Goal: Communication & Community: Answer question/provide support

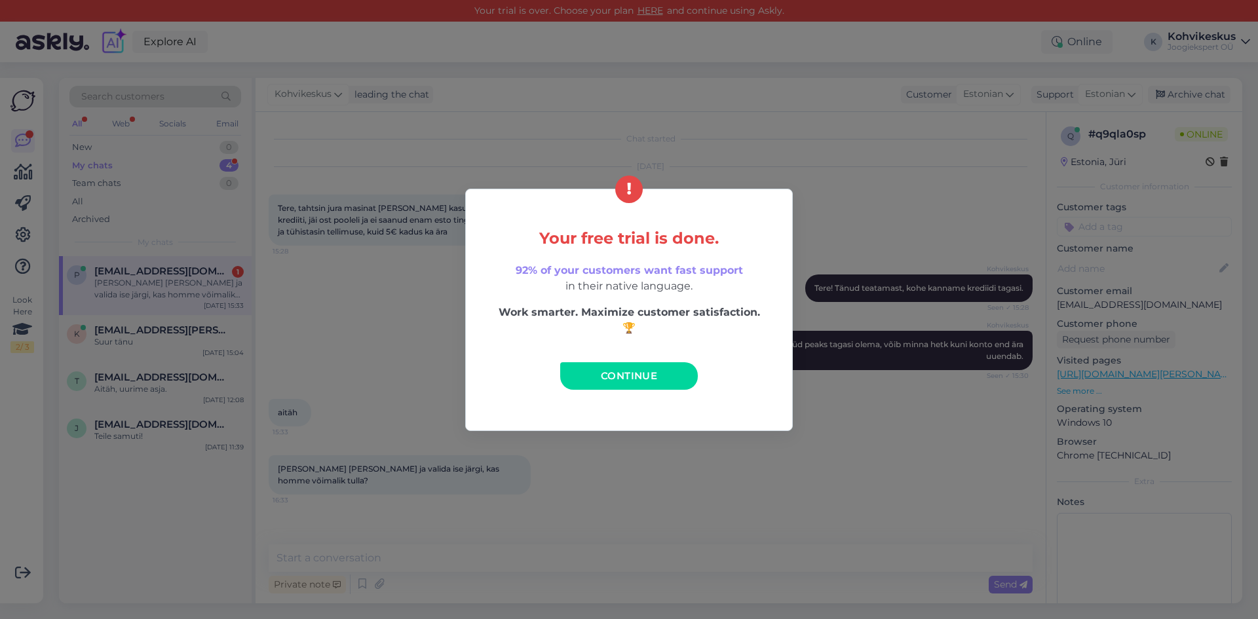
click at [635, 376] on span "Continue" at bounding box center [629, 376] width 56 height 12
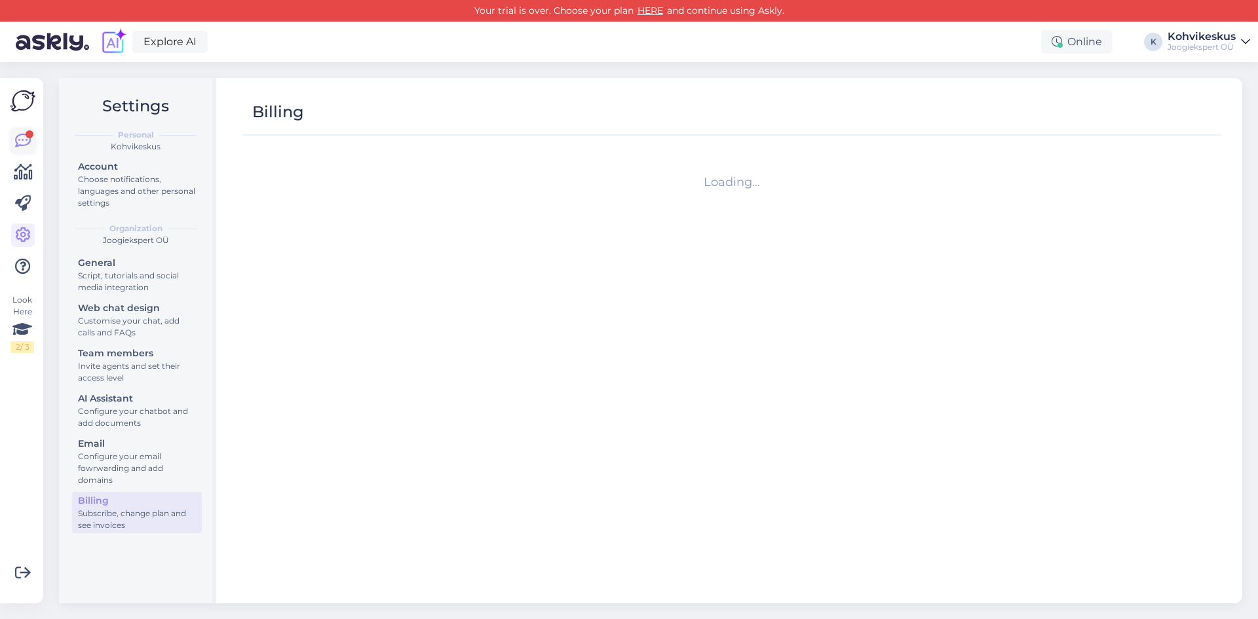
click at [15, 139] on icon at bounding box center [23, 141] width 16 height 16
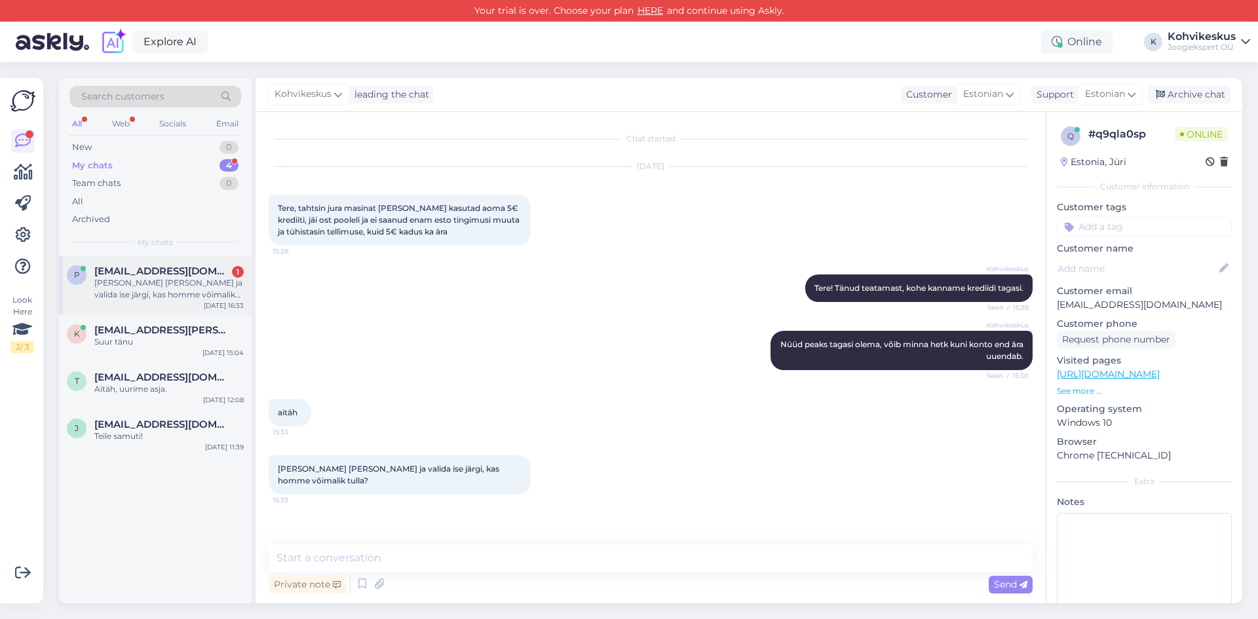
click at [146, 288] on div "[PERSON_NAME] [PERSON_NAME] ja valida ise järgi, kas homme võimalik tulla?" at bounding box center [168, 289] width 149 height 24
click at [431, 558] on textarea at bounding box center [651, 559] width 764 height 28
type textarea "Oleneb veidi masinast ja millisest esindusest sooviksite"
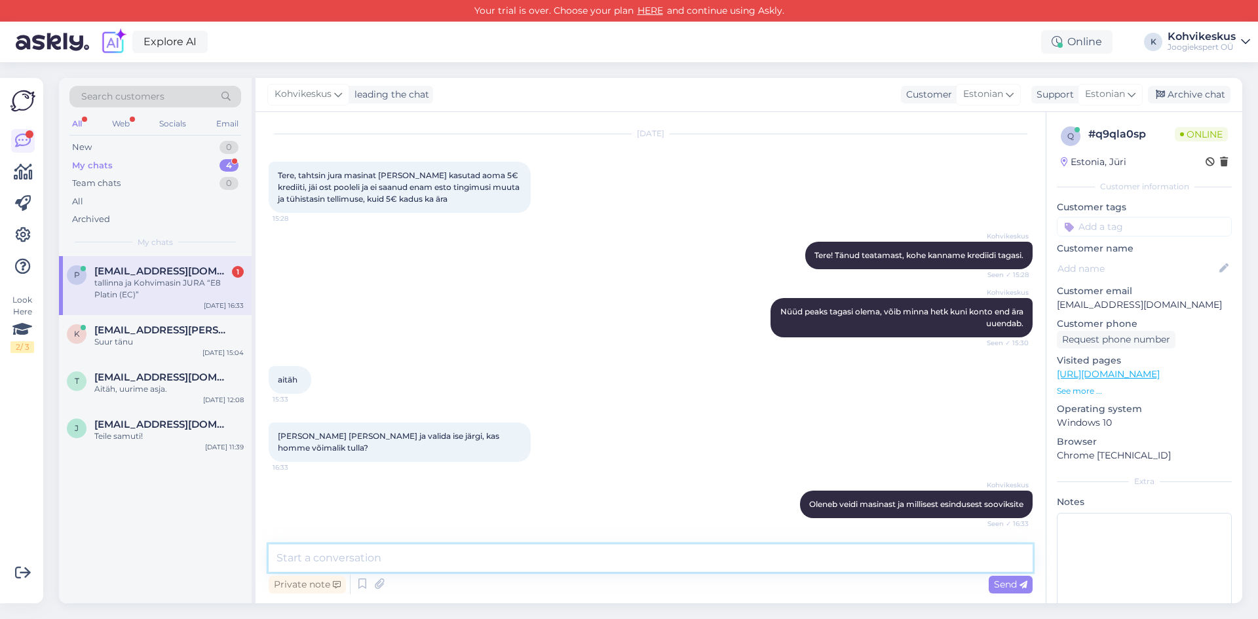
scroll to position [89, 0]
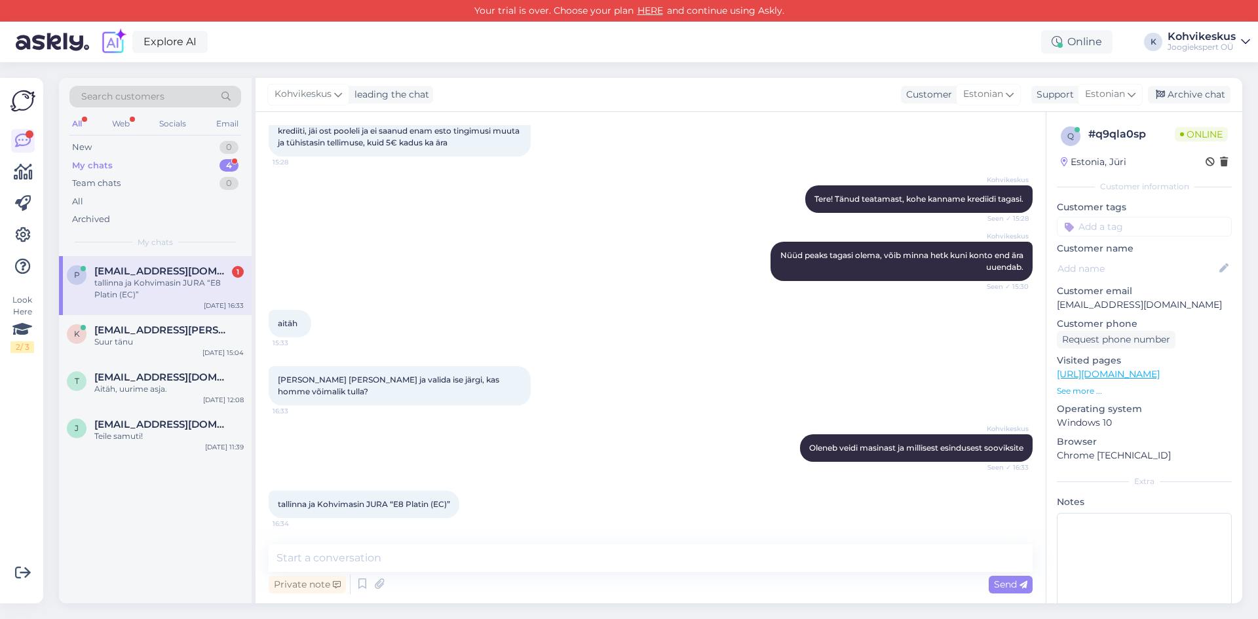
click at [146, 289] on div "tallinna ja Kohvimasin JURA “E8 Platin (EC)”" at bounding box center [168, 289] width 149 height 24
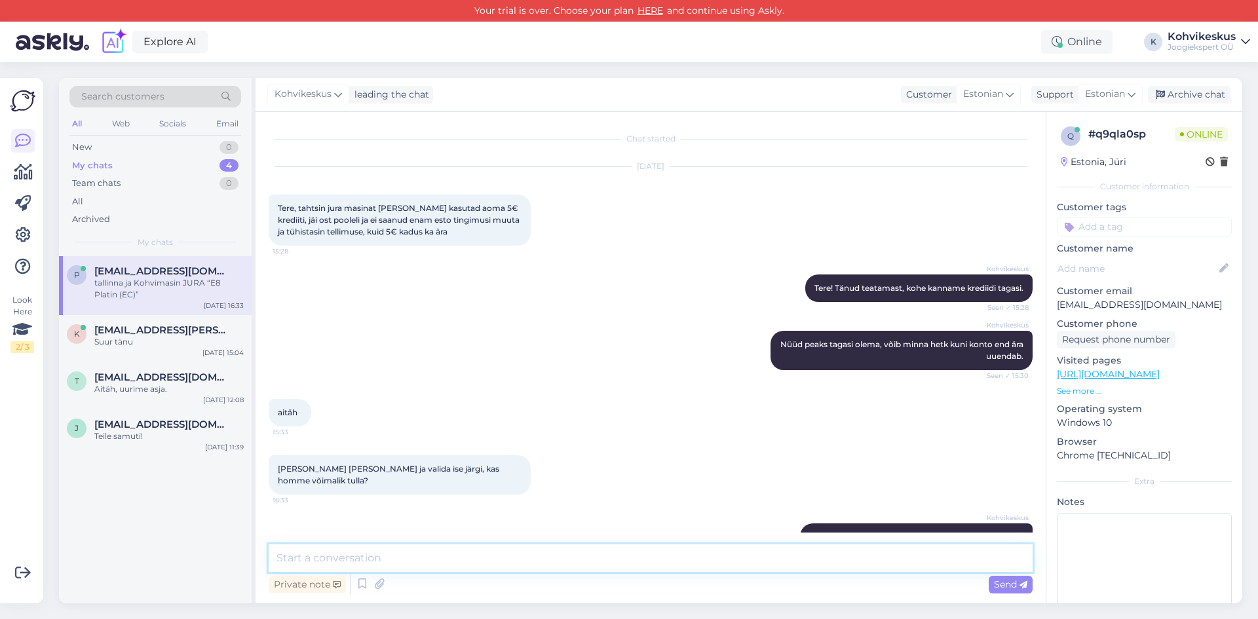
click at [381, 571] on textarea at bounding box center [651, 559] width 764 height 28
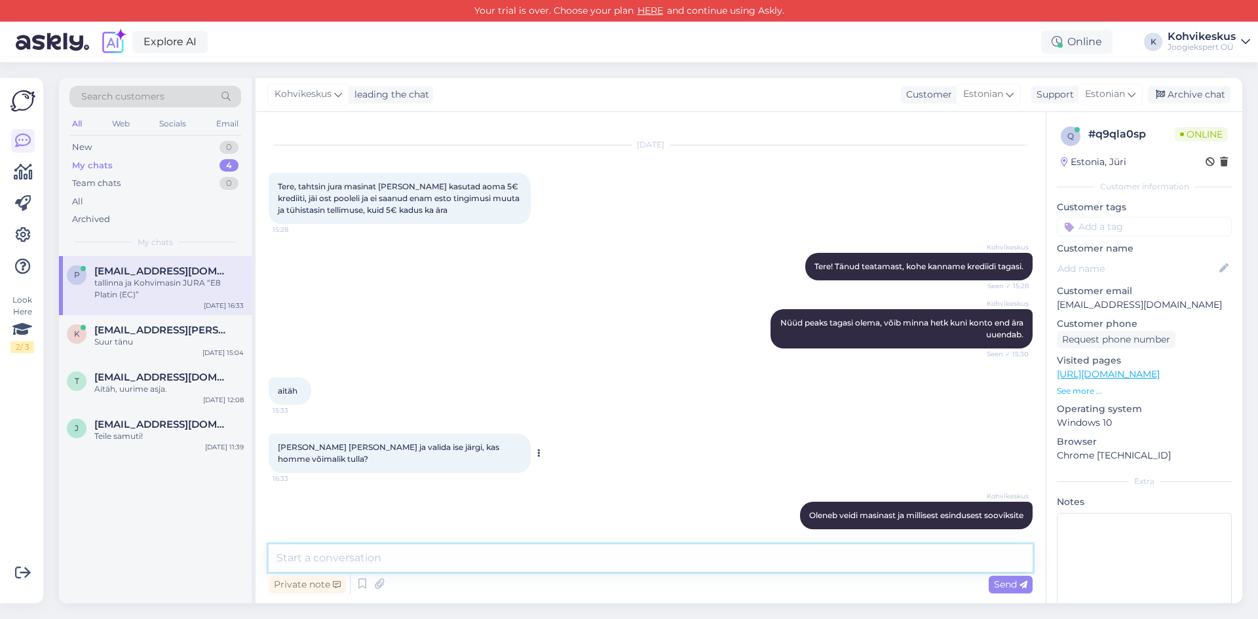
scroll to position [89, 0]
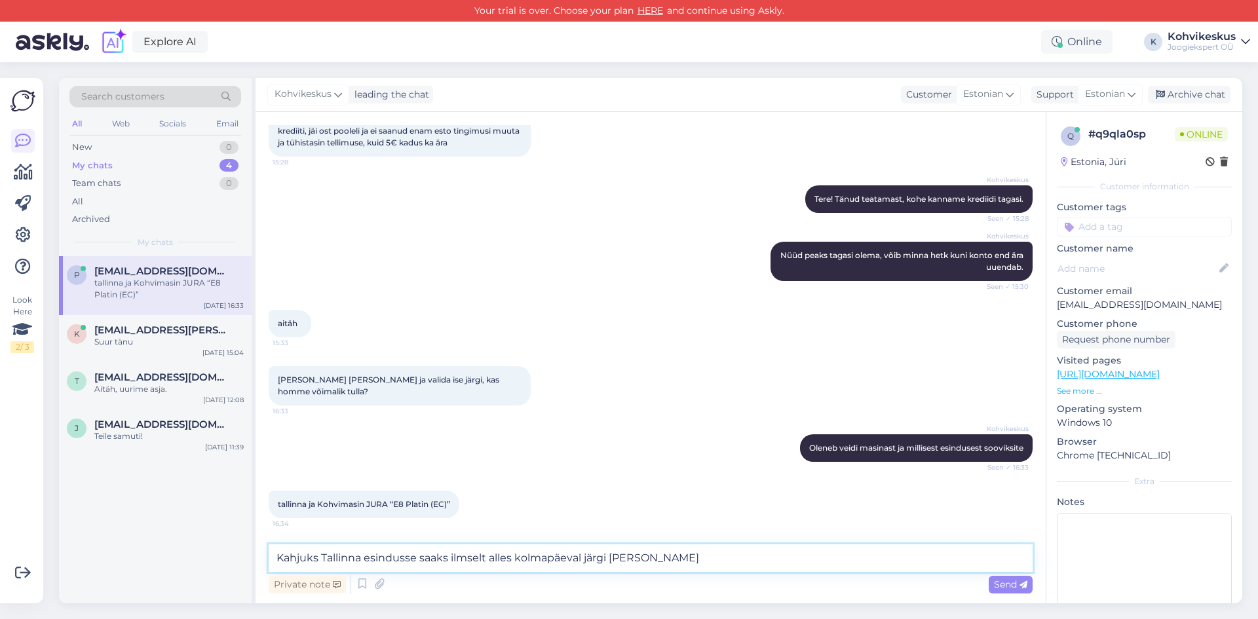
type textarea "Kahjuks Tallinna esindusse saaks ilmselt alles kolmapäeval järgi tulla"
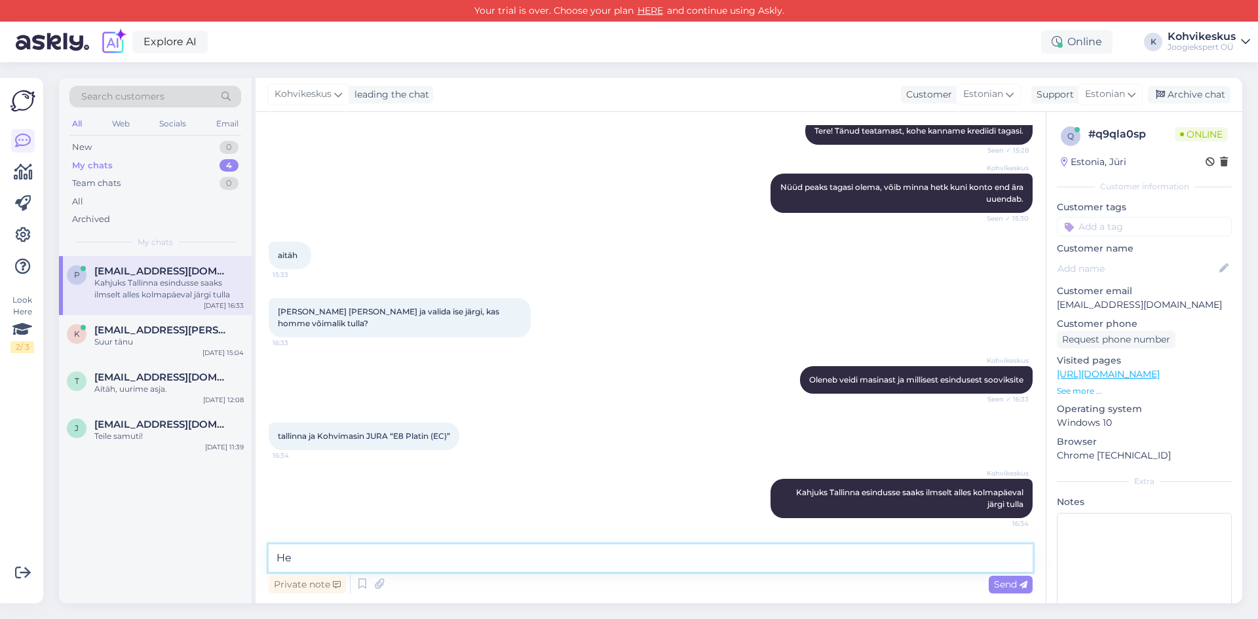
type textarea "H"
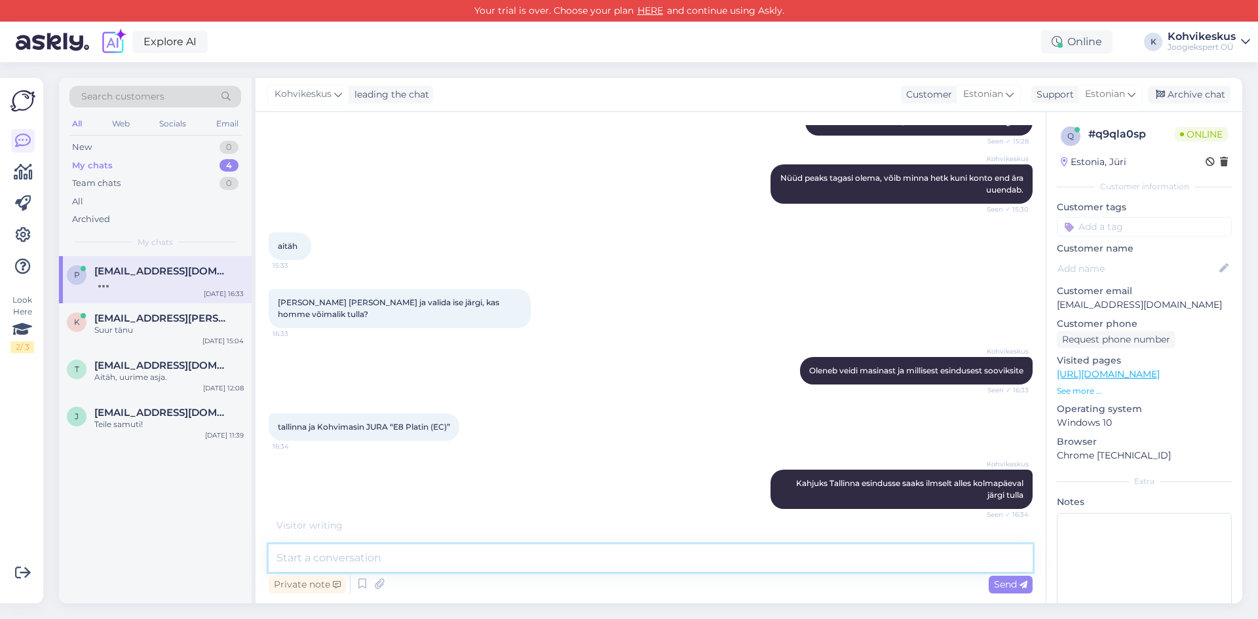
scroll to position [171, 0]
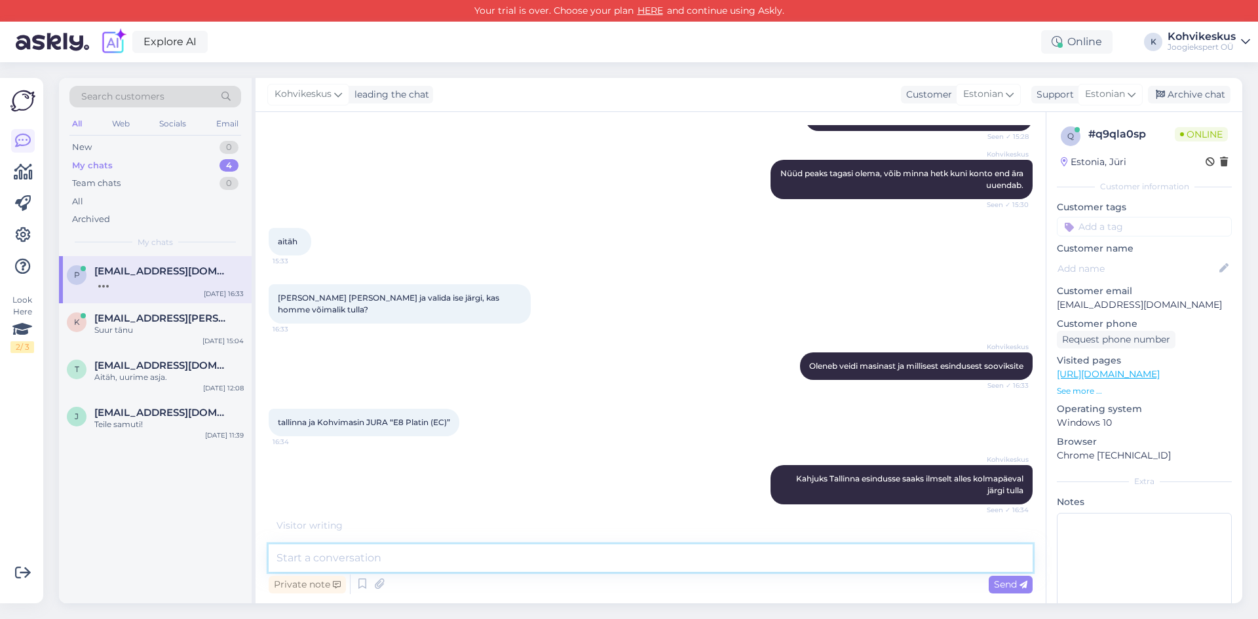
click at [511, 560] on textarea at bounding box center [651, 559] width 764 height 28
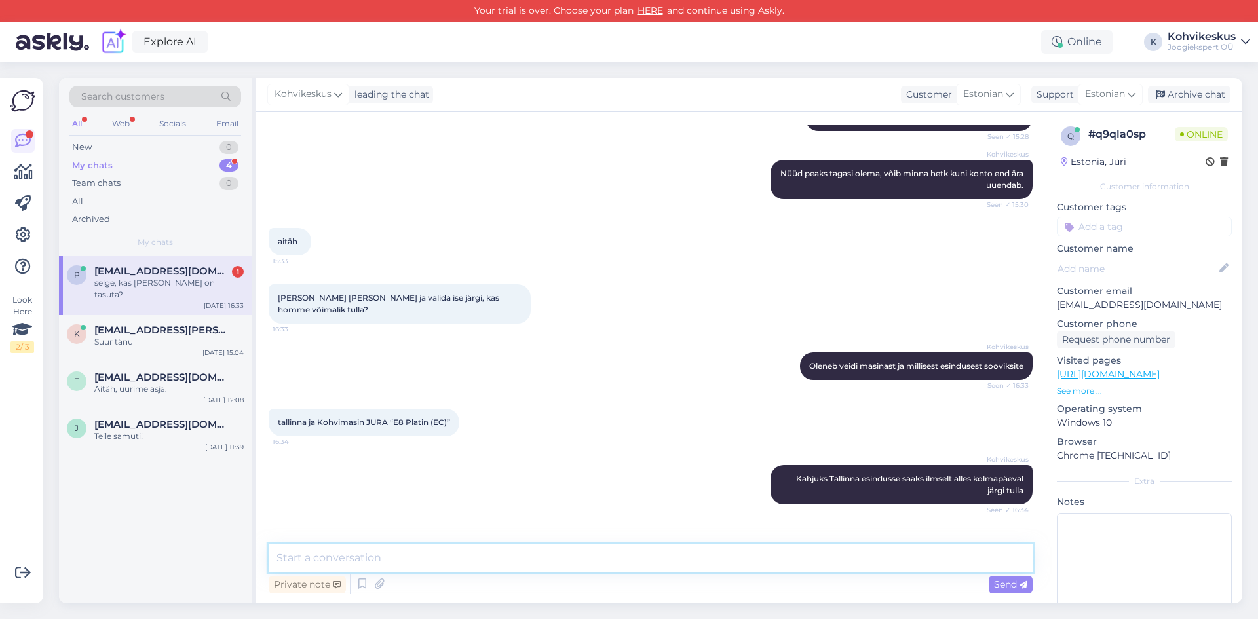
scroll to position [214, 0]
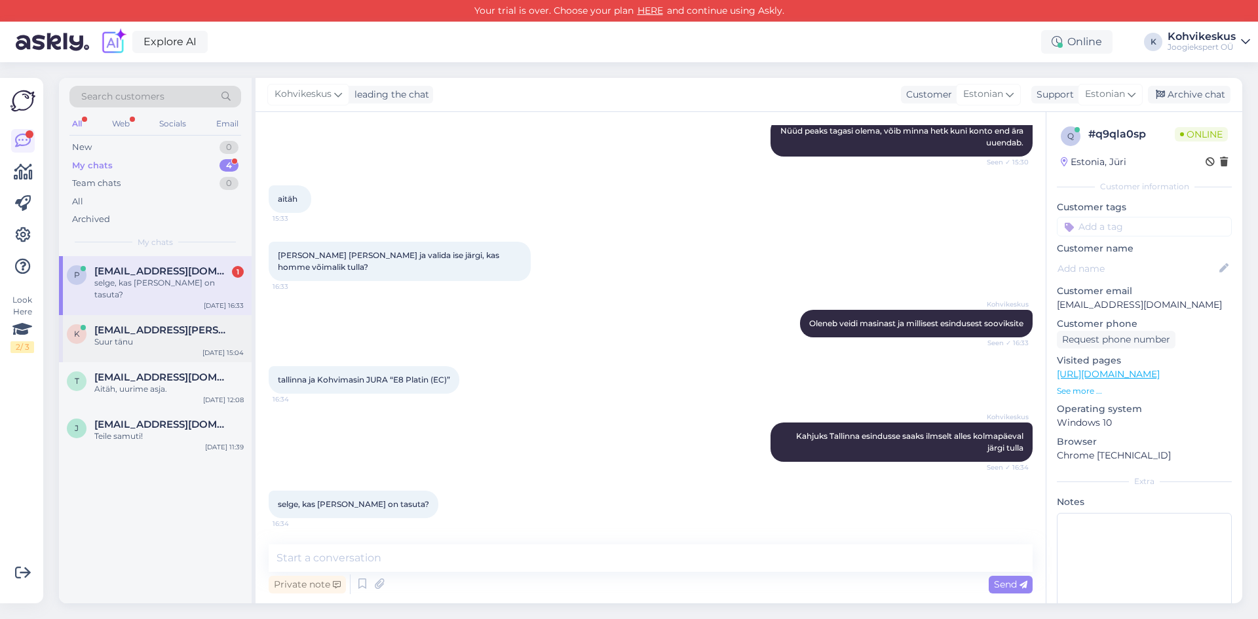
click at [138, 324] on span "[EMAIL_ADDRESS][PERSON_NAME][DOMAIN_NAME]" at bounding box center [162, 330] width 136 height 12
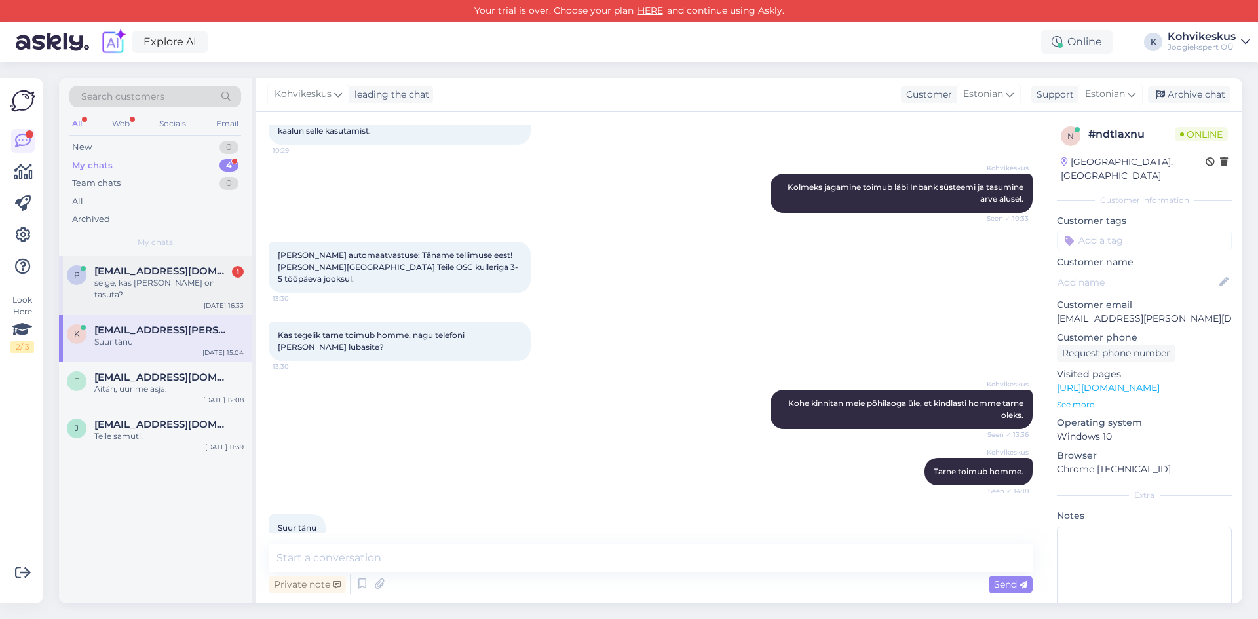
click at [153, 266] on span "[EMAIL_ADDRESS][DOMAIN_NAME]" at bounding box center [162, 271] width 136 height 12
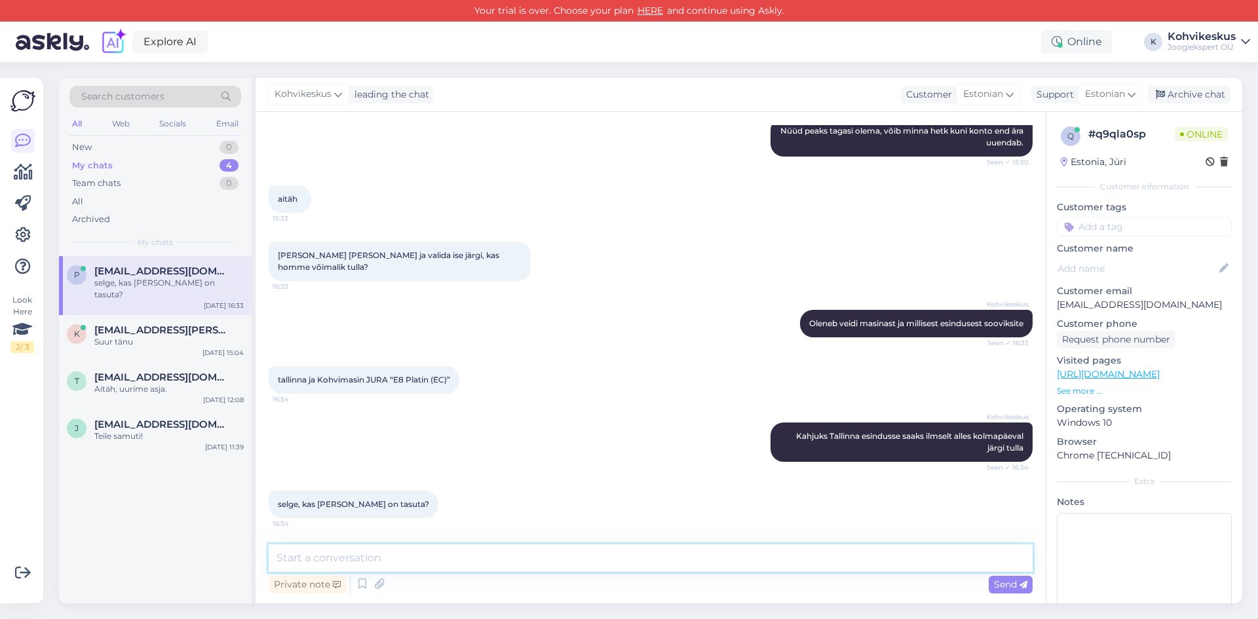
click at [410, 551] on textarea at bounding box center [651, 559] width 764 height 28
type textarea "[GEOGRAPHIC_DATA], [PERSON_NAME] on [GEOGRAPHIC_DATA]"
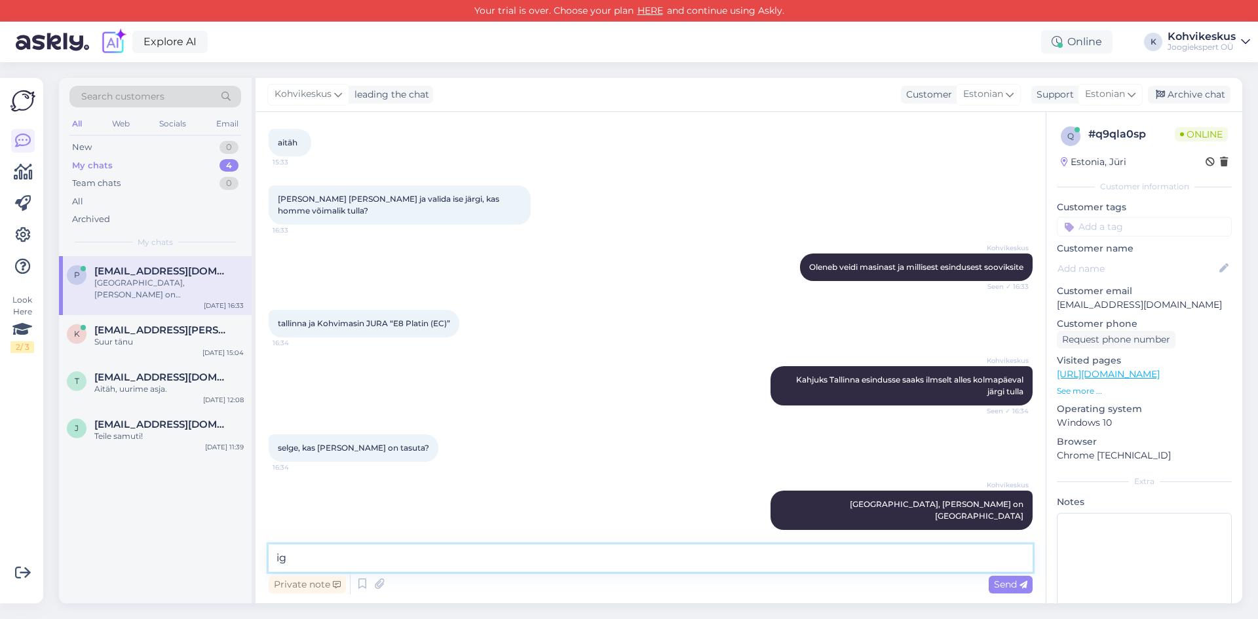
type textarea "i"
click at [807, 559] on textarea "Igaks jaoks mainin veel, et E8 Platin kampaania tõttu võib antud masina tarneae…" at bounding box center [651, 559] width 764 height 28
click at [849, 553] on textarea "Igaks jaoks mainin veel, et E8 Platin kampaania tõttu võib antud masina tarneae…" at bounding box center [651, 559] width 764 height 28
type textarea "Igaks jaoks mainin veel, et E8 Platin kampaania tõttu võib antud masina tarneae…"
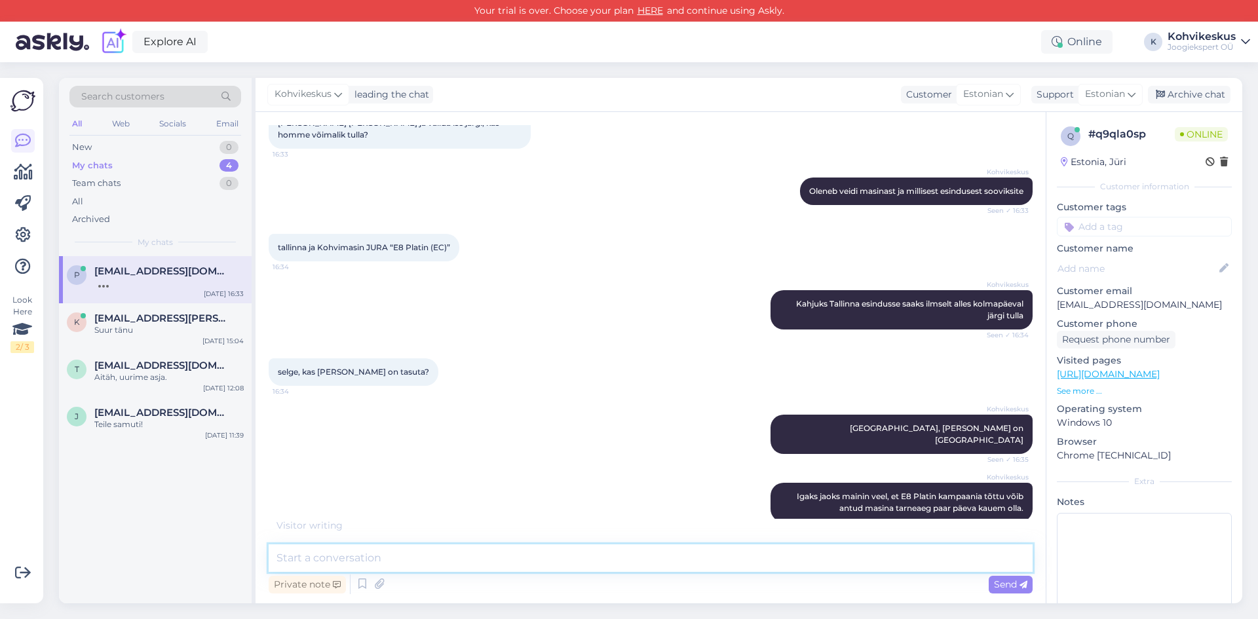
scroll to position [352, 0]
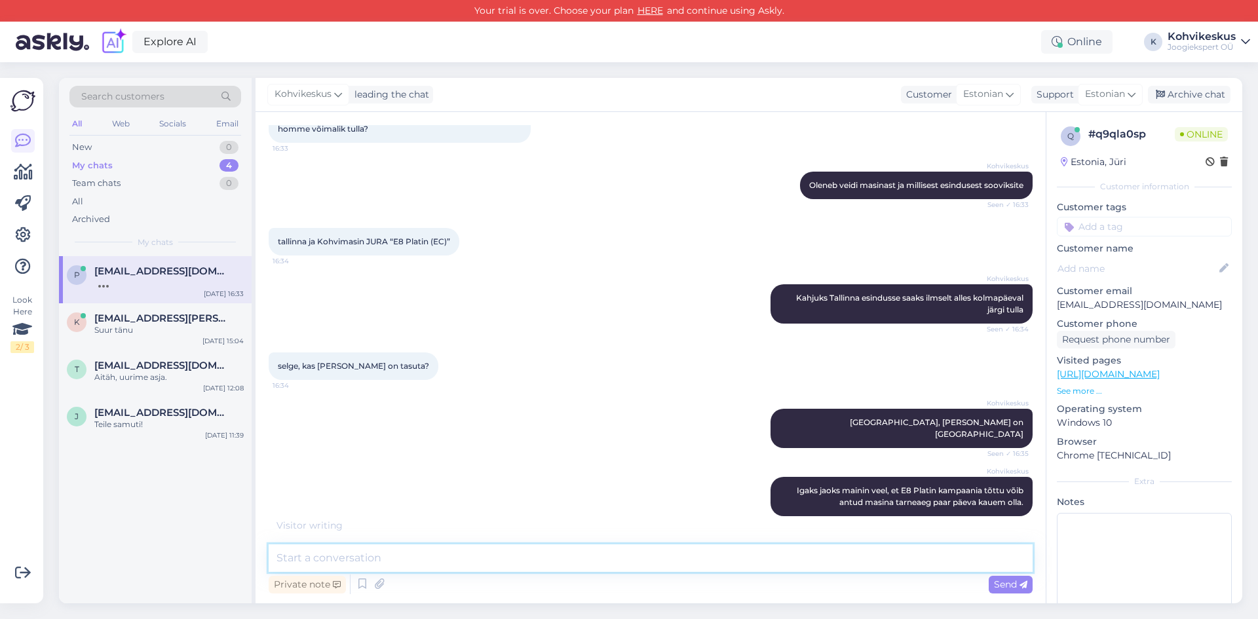
click at [502, 555] on textarea at bounding box center [651, 559] width 764 height 28
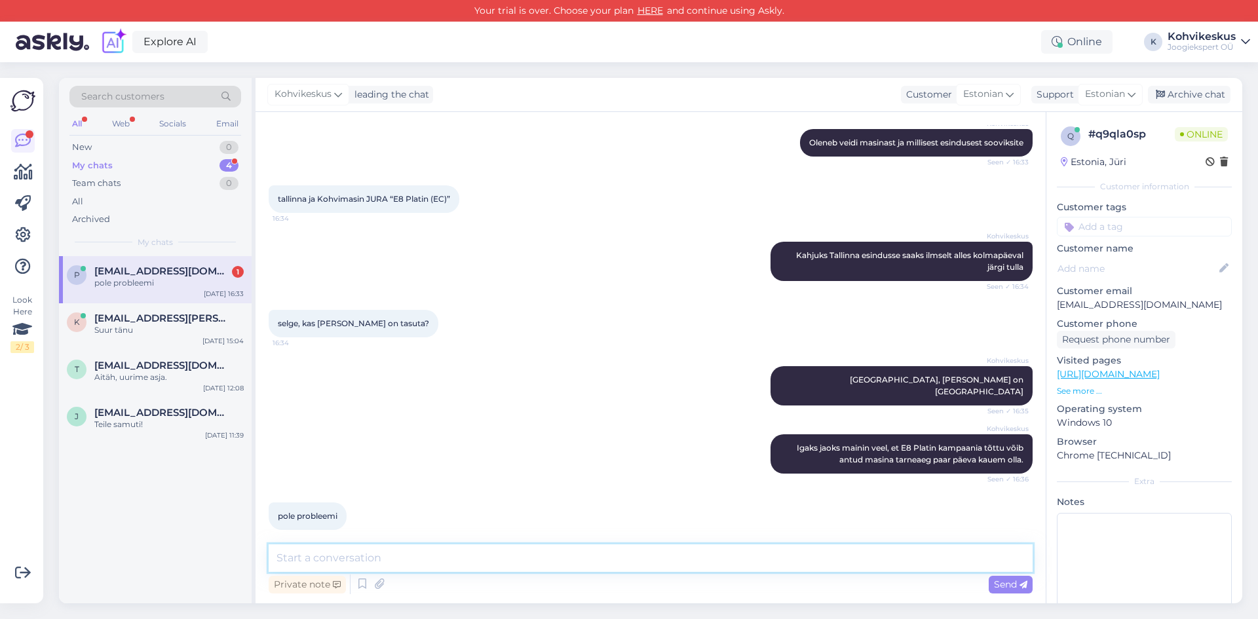
drag, startPoint x: 576, startPoint y: 560, endPoint x: 615, endPoint y: 391, distance: 173.5
click at [575, 558] on textarea at bounding box center [651, 559] width 764 height 28
click at [111, 311] on div "k [EMAIL_ADDRESS][PERSON_NAME][DOMAIN_NAME] Suur tänu [DATE] 15:04" at bounding box center [155, 326] width 193 height 47
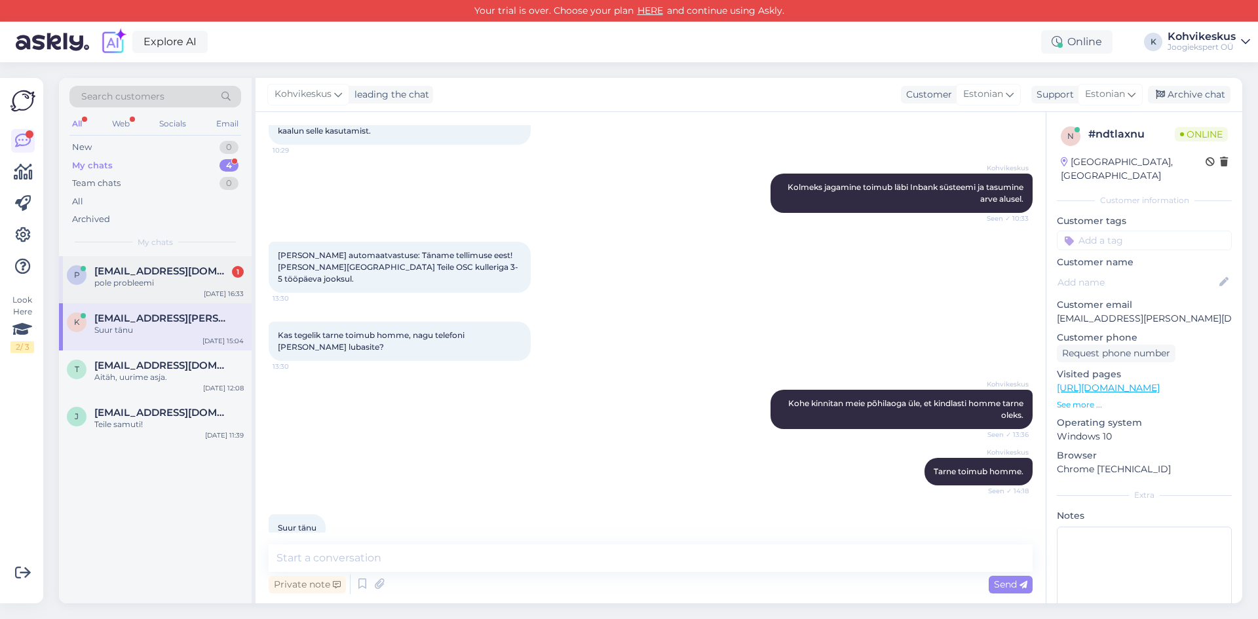
click at [149, 279] on div "pole probleemi" at bounding box center [168, 283] width 149 height 12
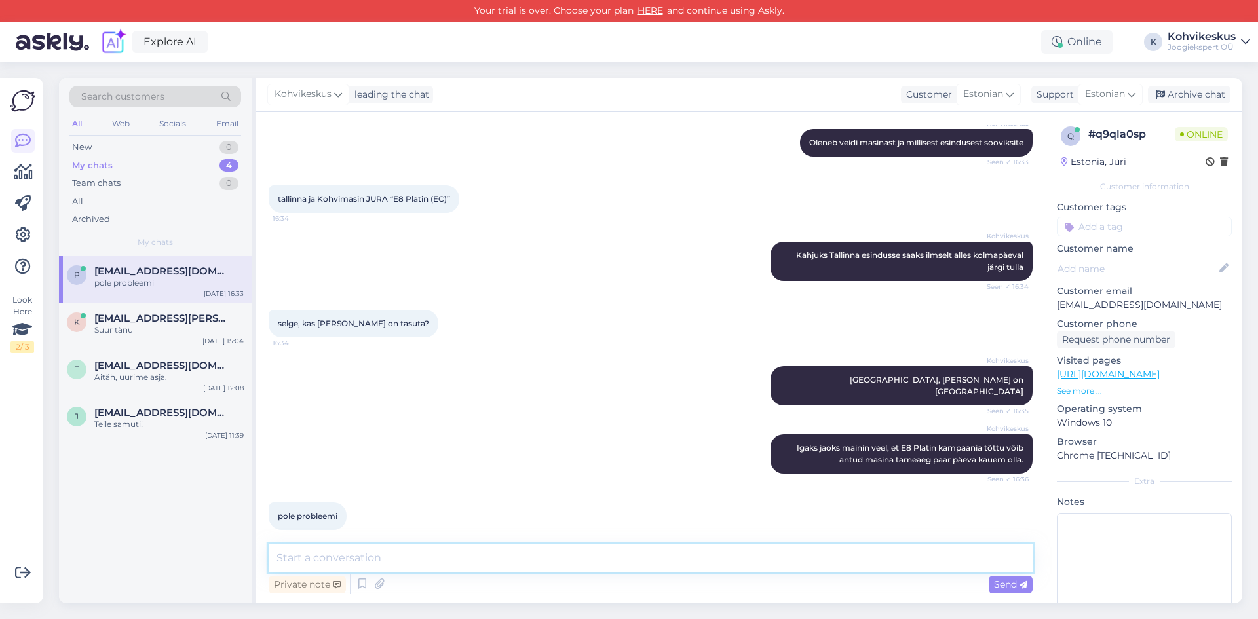
click at [459, 560] on textarea at bounding box center [651, 559] width 764 height 28
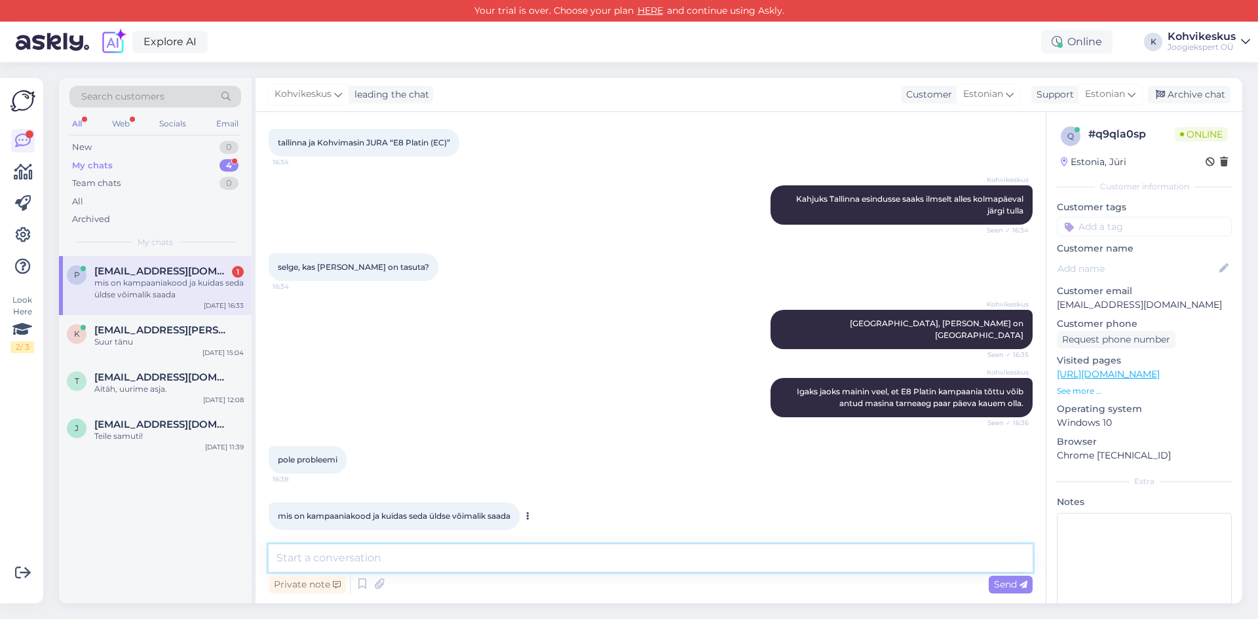
drag, startPoint x: 348, startPoint y: 553, endPoint x: 392, endPoint y: 491, distance: 76.2
click at [348, 553] on textarea at bounding box center [651, 559] width 764 height 28
click at [151, 330] on span "[EMAIL_ADDRESS][PERSON_NAME][DOMAIN_NAME]" at bounding box center [162, 330] width 136 height 12
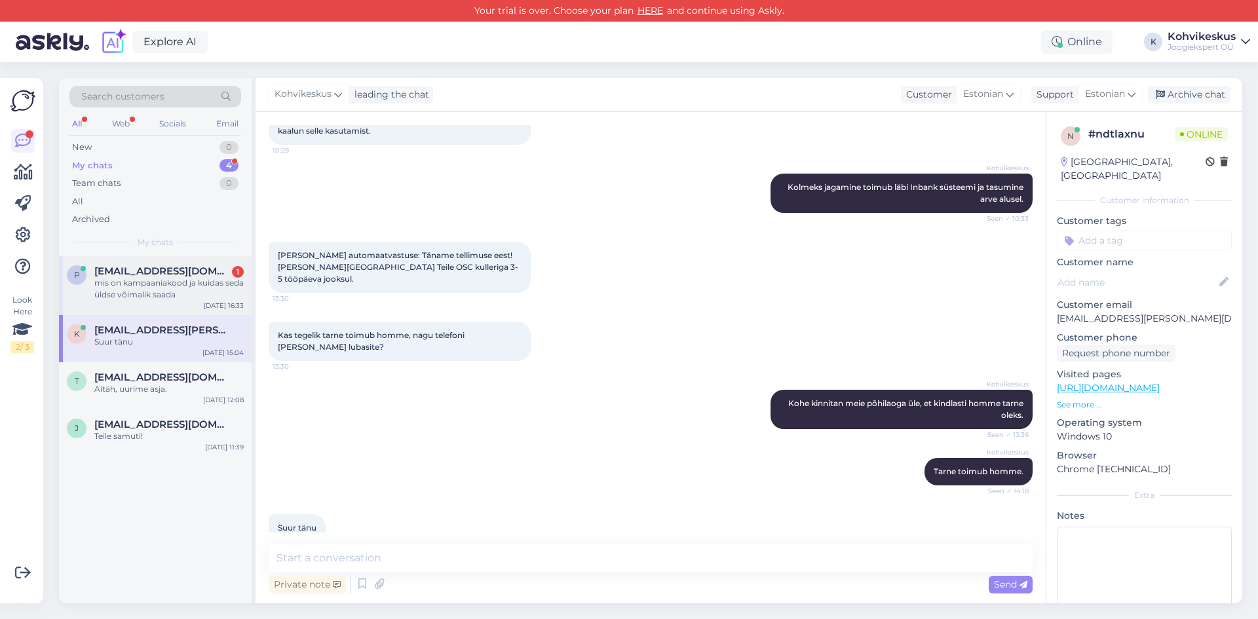
click at [163, 282] on div "mis on kampaaniakood ja kuidas seda üldse võimalik saada" at bounding box center [168, 289] width 149 height 24
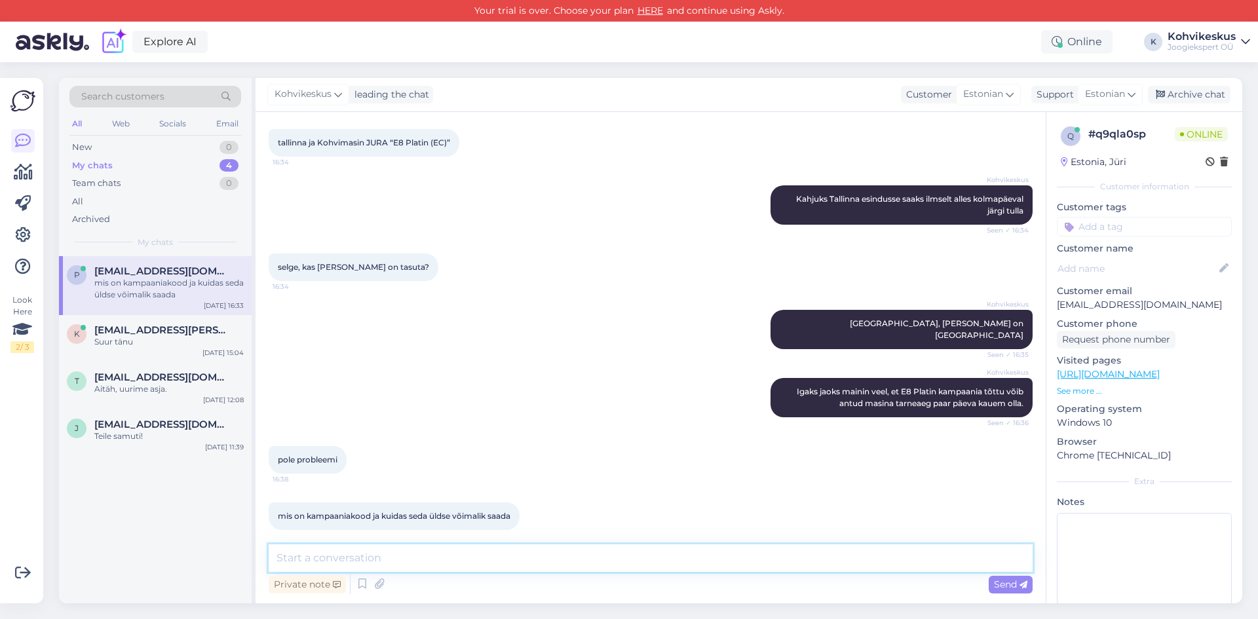
click at [535, 557] on textarea at bounding box center [651, 559] width 764 height 28
click at [379, 550] on textarea at bounding box center [651, 559] width 764 height 28
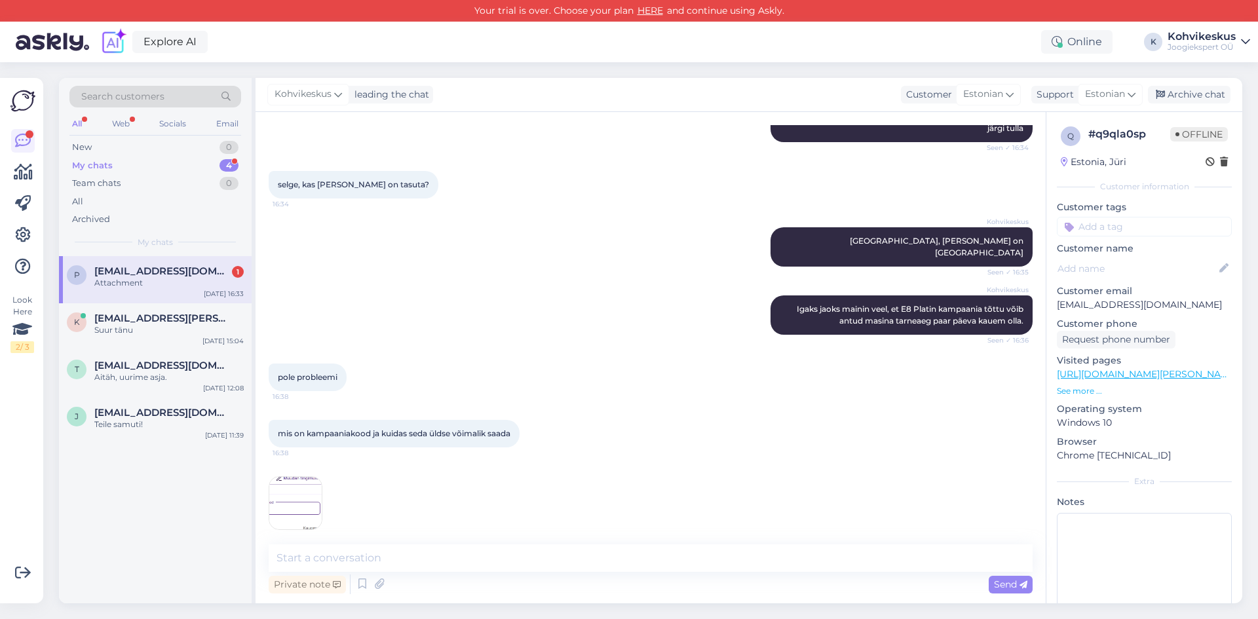
click at [298, 477] on img at bounding box center [295, 503] width 52 height 52
click at [427, 562] on textarea at bounding box center [651, 559] width 764 height 28
click at [149, 338] on div "k [EMAIL_ADDRESS][PERSON_NAME][DOMAIN_NAME] Suur tänu [DATE] 15:04" at bounding box center [155, 326] width 193 height 47
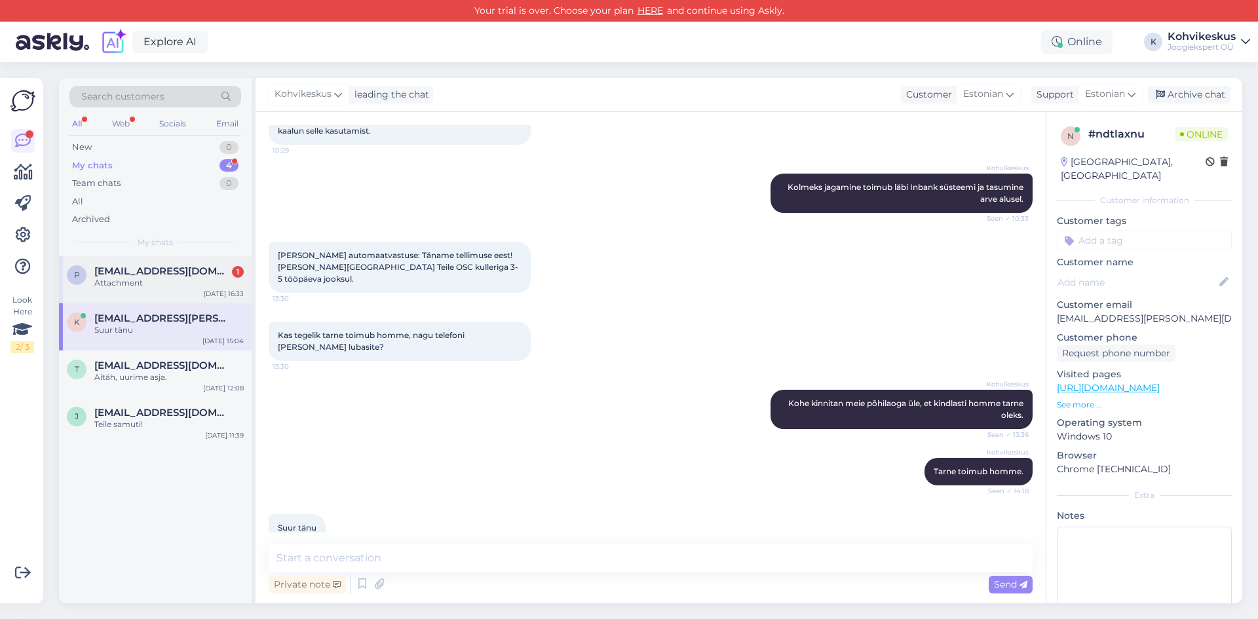
click at [165, 272] on span "[EMAIL_ADDRESS][DOMAIN_NAME]" at bounding box center [162, 271] width 136 height 12
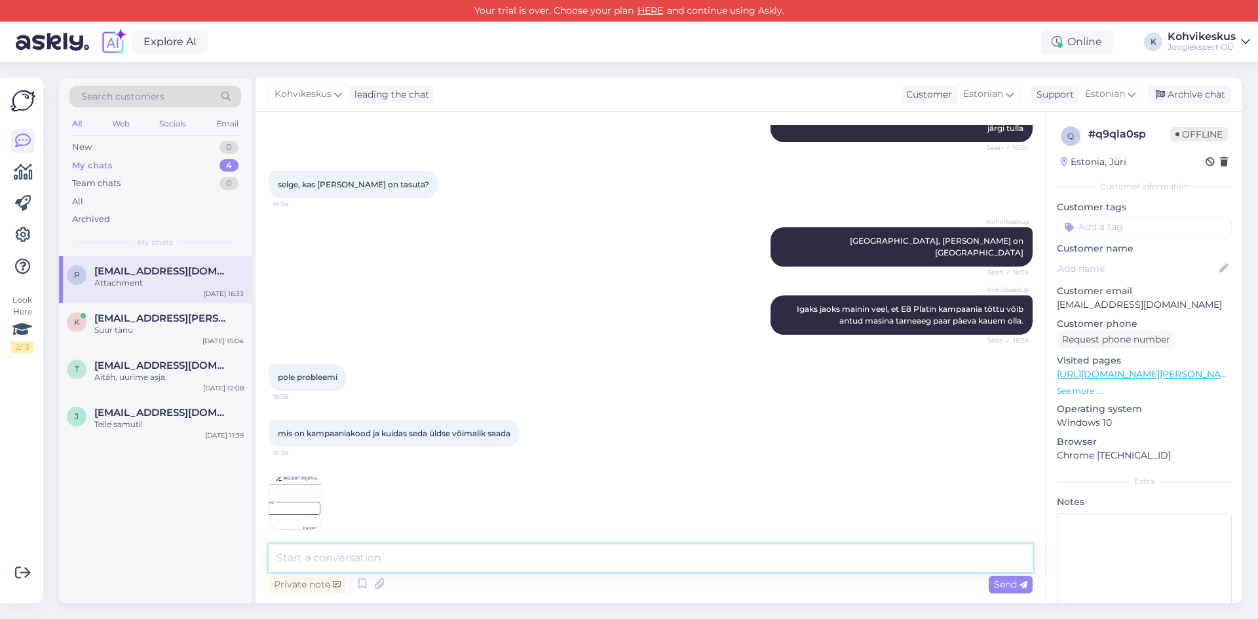
click at [399, 556] on textarea at bounding box center [651, 559] width 764 height 28
type textarea "See on Inbanki oma kampaaniate raames, mida hetkel ei ole käimas."
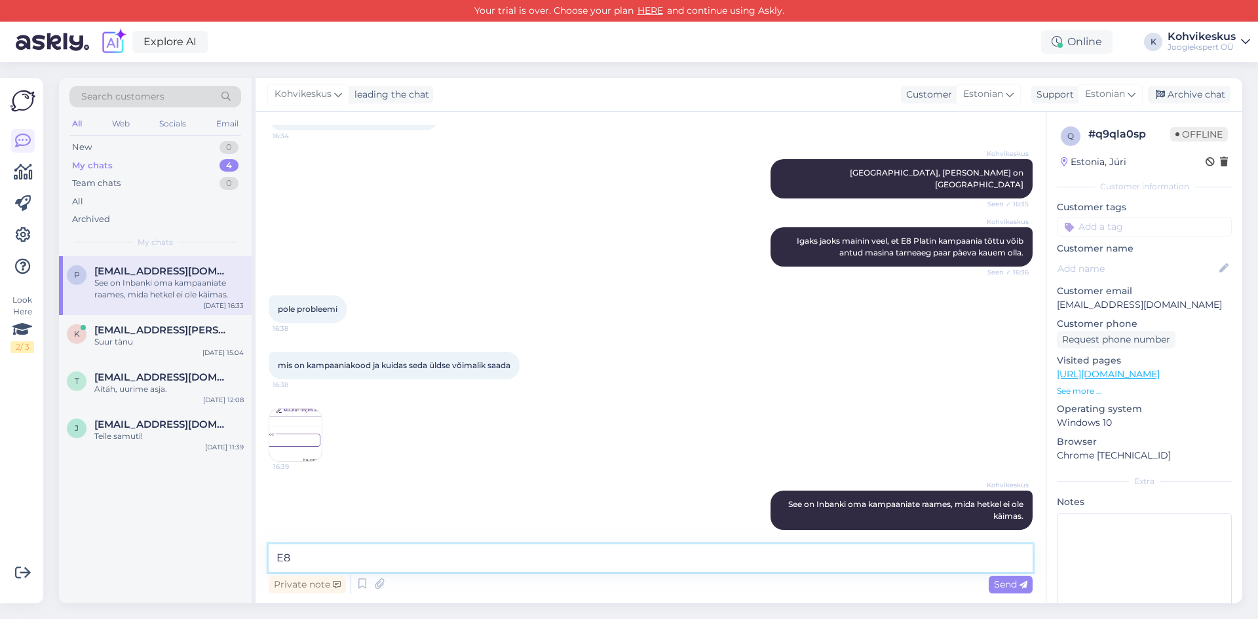
type textarea "E"
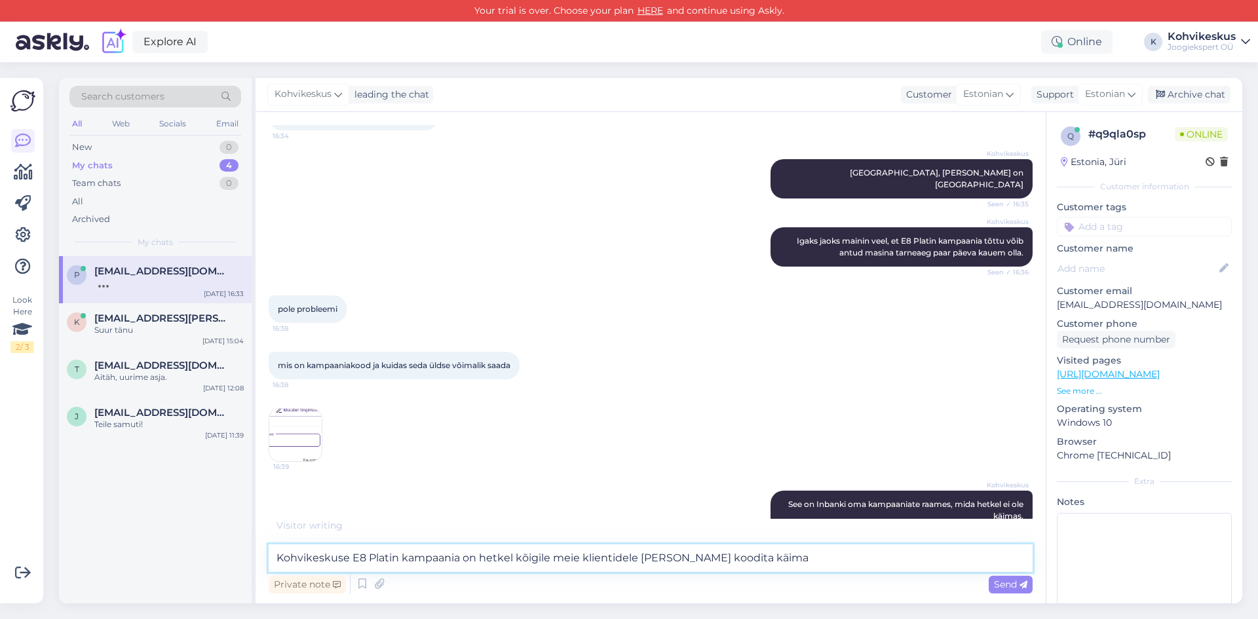
type textarea "Kohvikeskuse E8 Platin kampaania on hetkel kõigile meie klientidele [PERSON_NAM…"
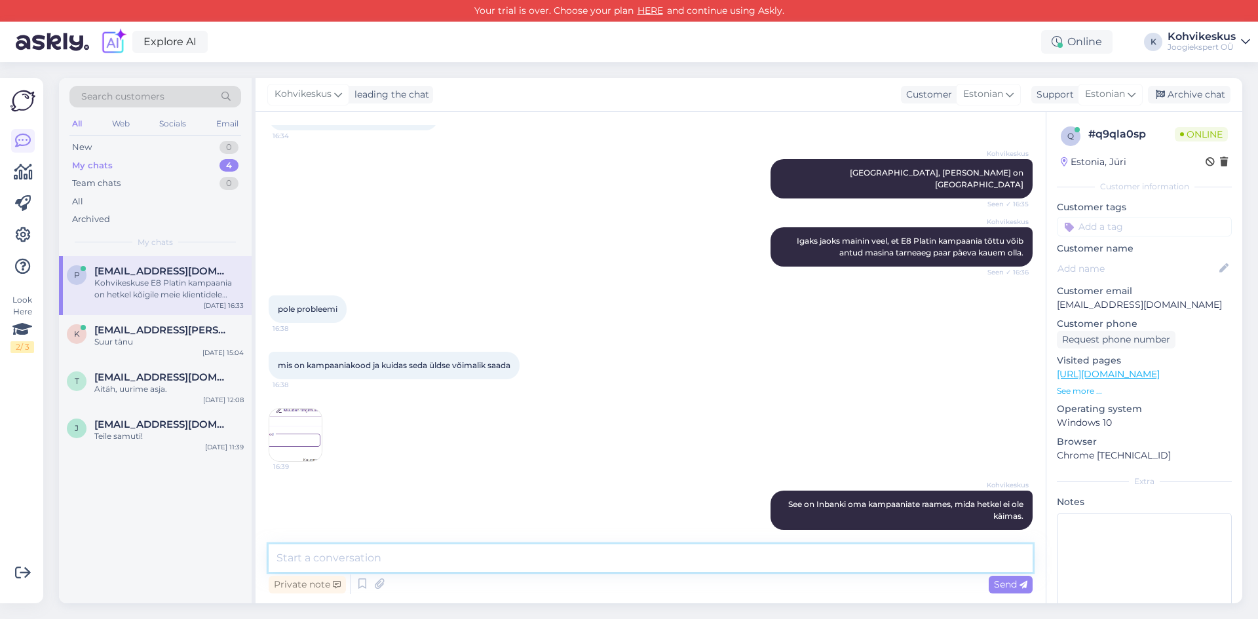
scroll to position [670, 0]
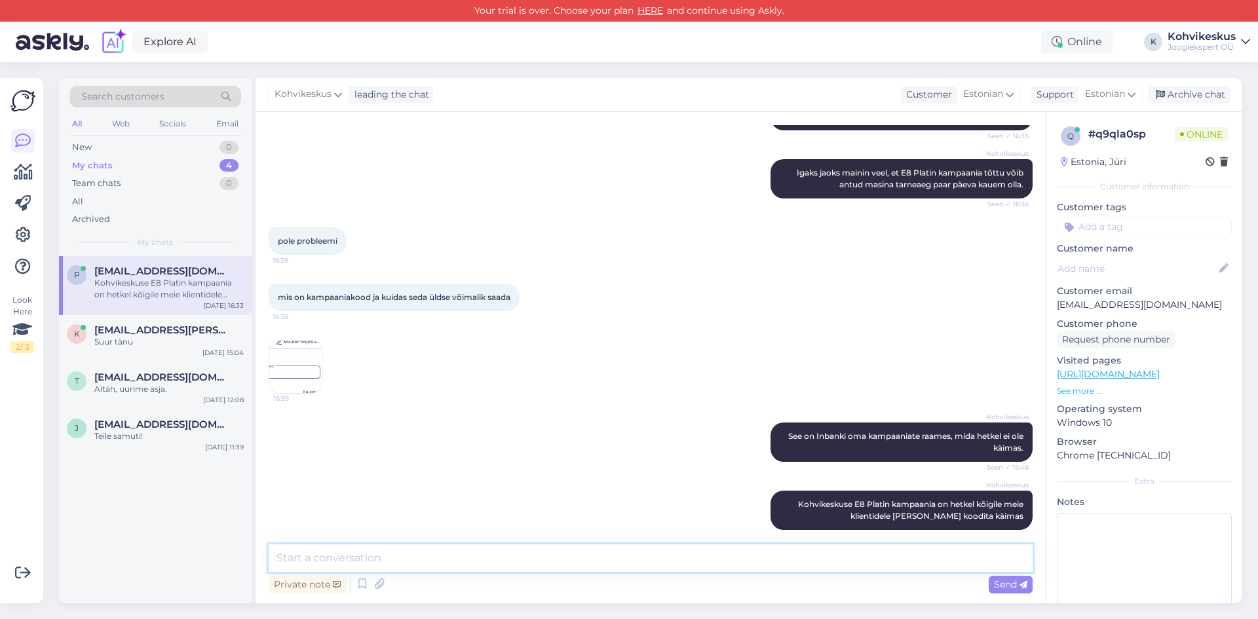
click at [678, 560] on textarea at bounding box center [651, 559] width 764 height 28
click at [410, 555] on textarea at bounding box center [651, 559] width 764 height 28
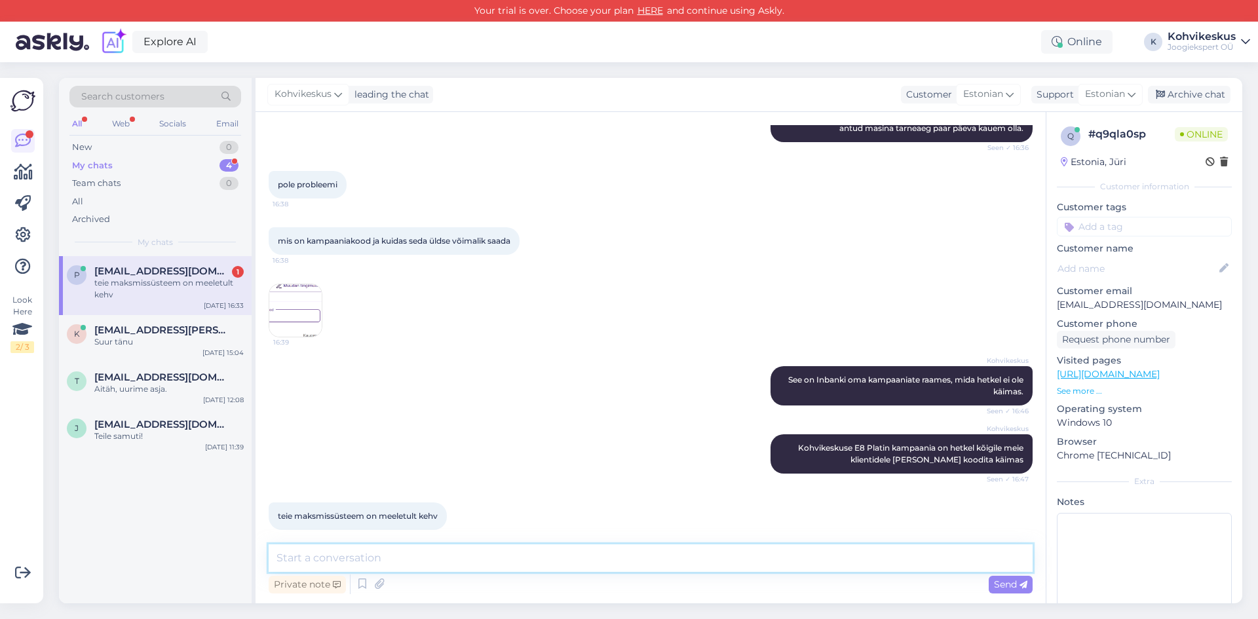
click at [332, 560] on textarea at bounding box center [651, 559] width 764 height 28
click at [172, 320] on div "k [EMAIL_ADDRESS][PERSON_NAME][DOMAIN_NAME] Suur tänu [DATE] 15:04" at bounding box center [155, 338] width 193 height 47
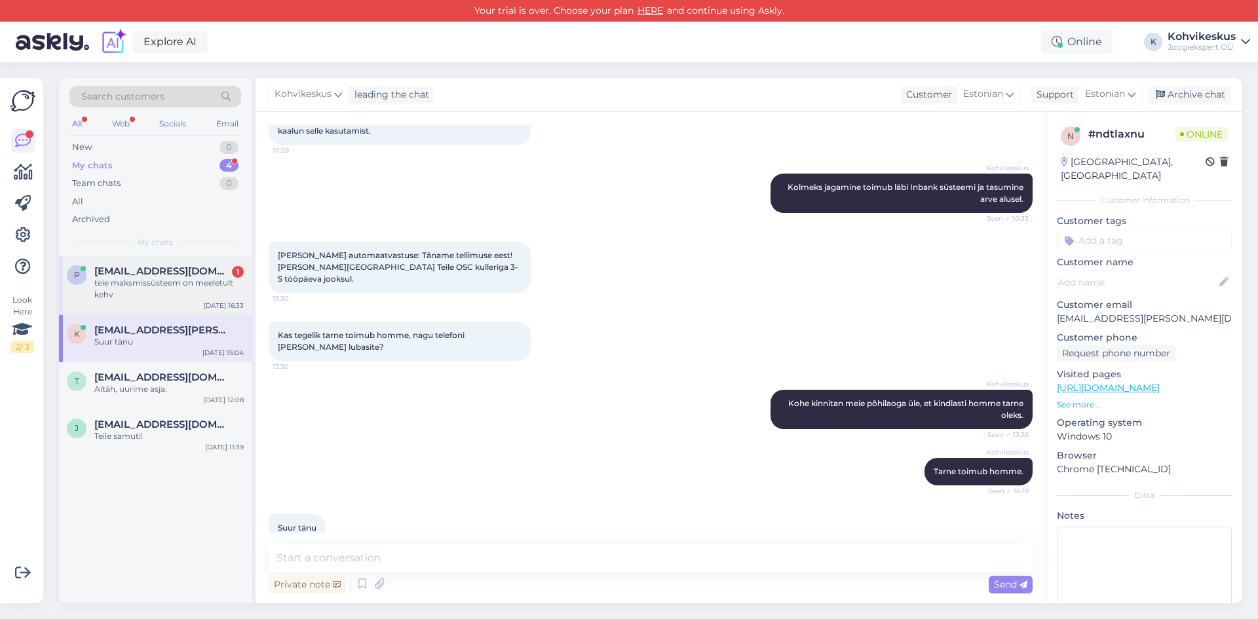
click at [187, 266] on span "[EMAIL_ADDRESS][DOMAIN_NAME]" at bounding box center [162, 271] width 136 height 12
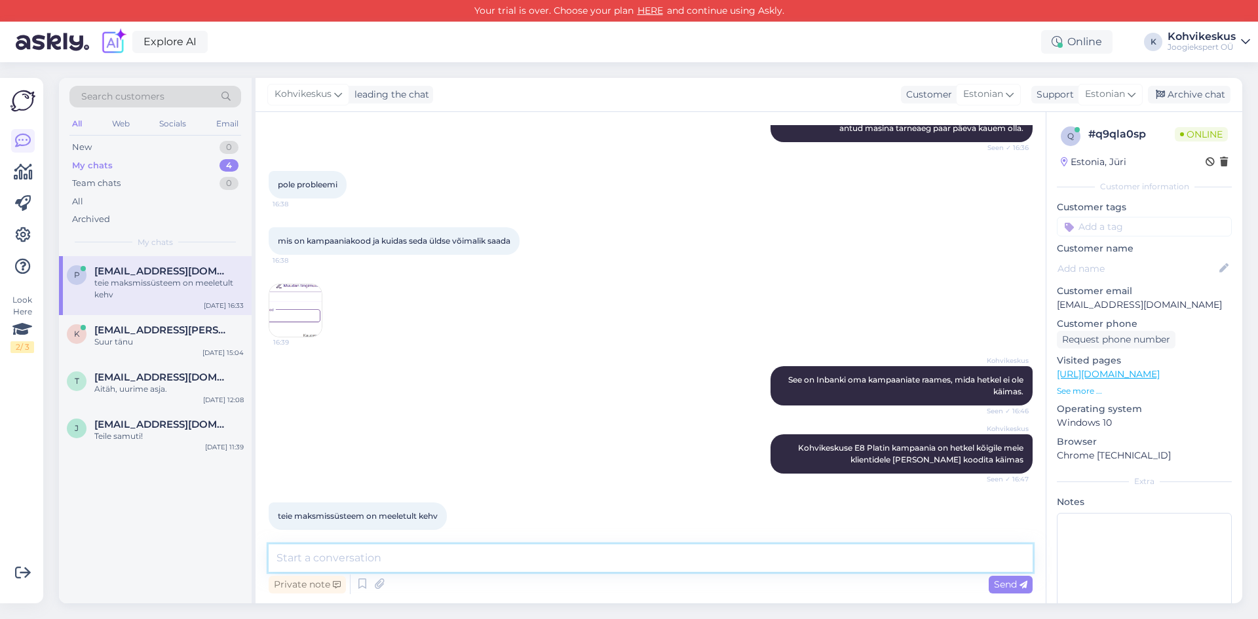
click at [452, 558] on textarea at bounding box center [651, 559] width 764 height 28
click at [503, 561] on textarea at bounding box center [651, 559] width 764 height 28
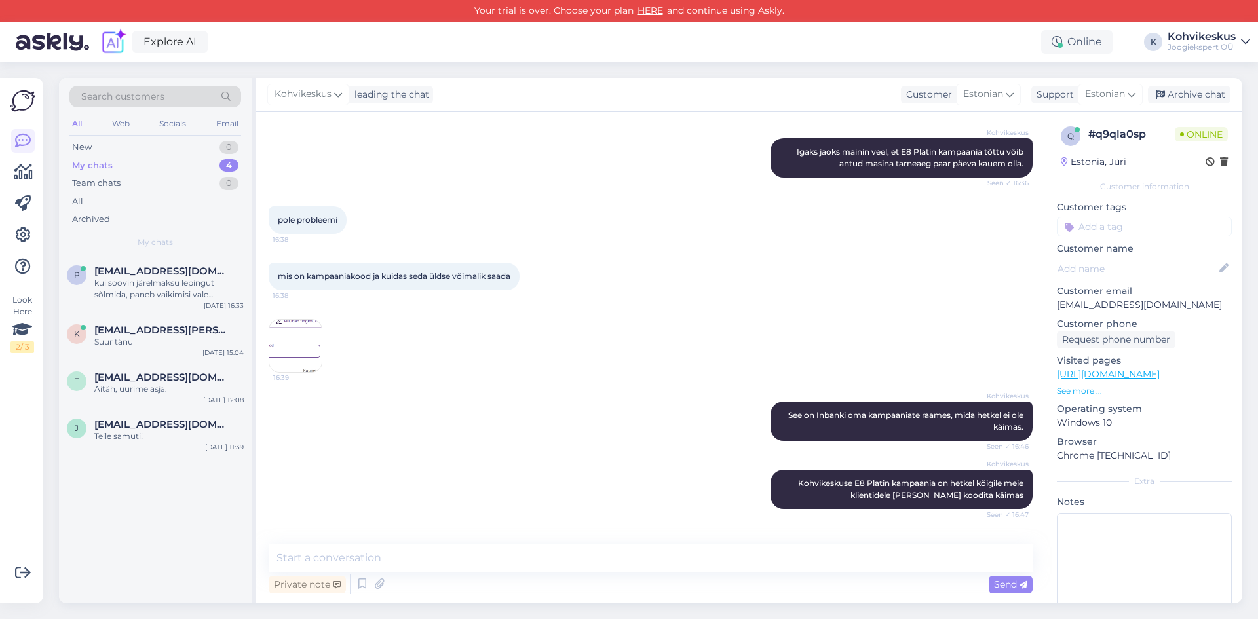
scroll to position [818, 0]
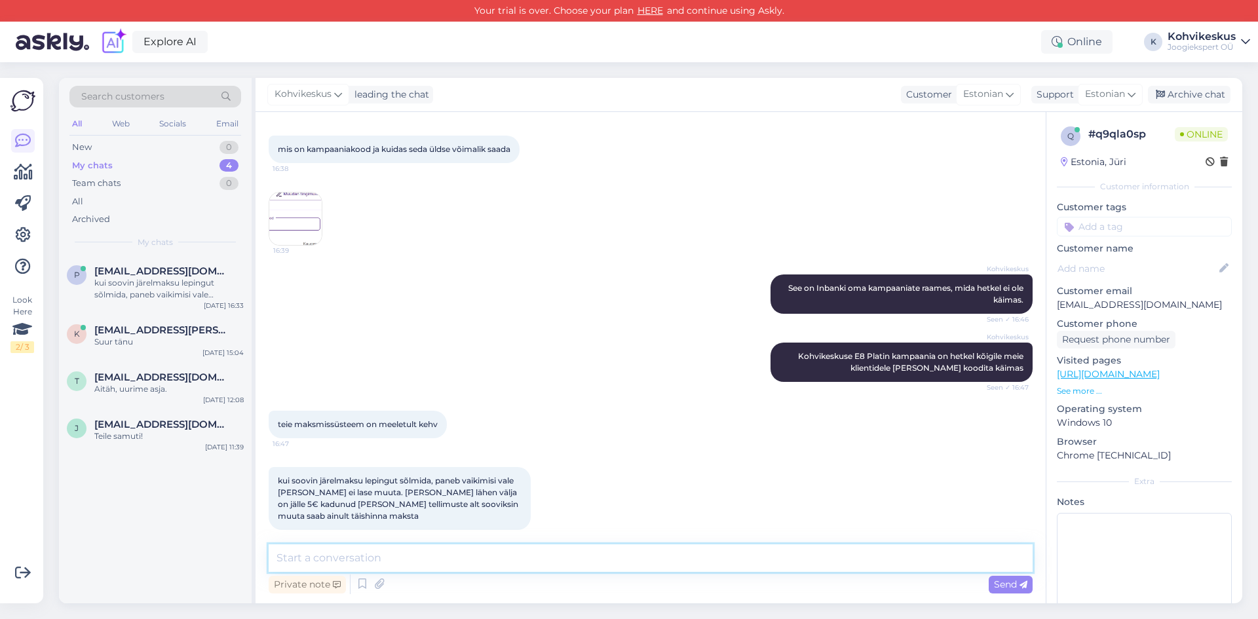
click at [399, 561] on textarea at bounding box center [651, 559] width 764 height 28
click at [354, 560] on textarea at bounding box center [651, 559] width 764 height 28
click at [340, 562] on textarea "Järelmaksu lepingut sõlmides peaks saama kõiki andmeid ilusti muuta" at bounding box center [651, 559] width 764 height 28
click at [661, 559] on textarea "Järelmaksulepingut sõlmides peaks saama kõiki andmeid ilusti muuta" at bounding box center [651, 559] width 764 height 28
type textarea "Järelmaksulepingut sõlmides peaks saama kõiki andmeid ilusti muuta"
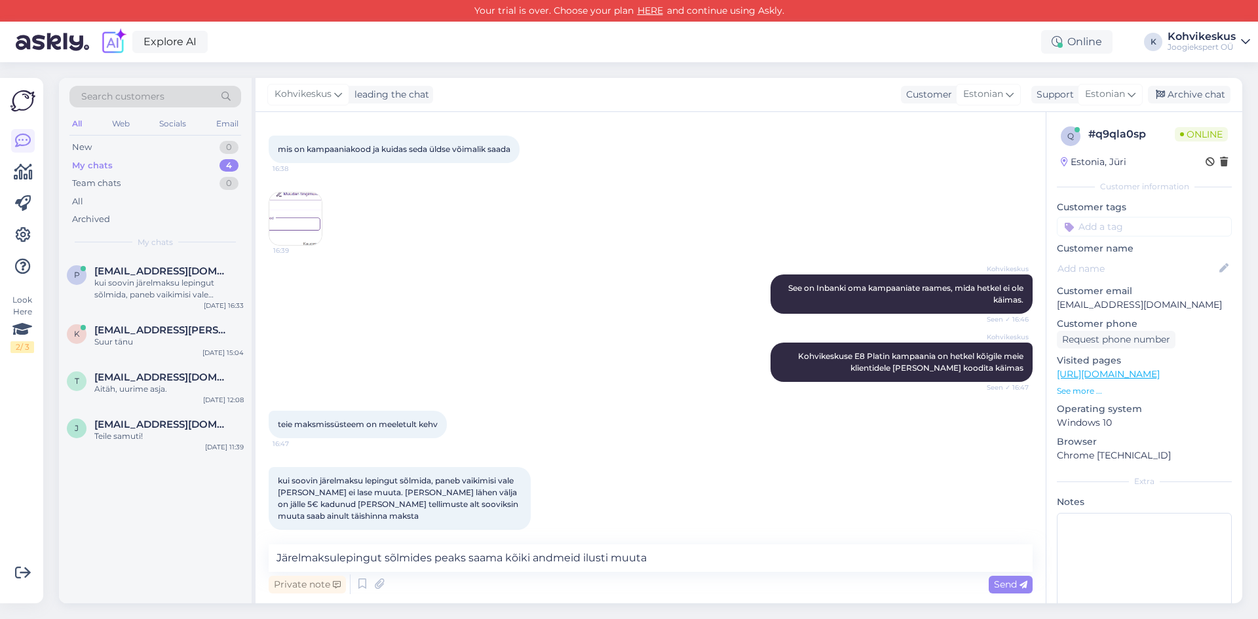
drag, startPoint x: 1015, startPoint y: 581, endPoint x: 996, endPoint y: 579, distance: 19.1
click at [1015, 581] on span "Send" at bounding box center [1010, 585] width 33 height 12
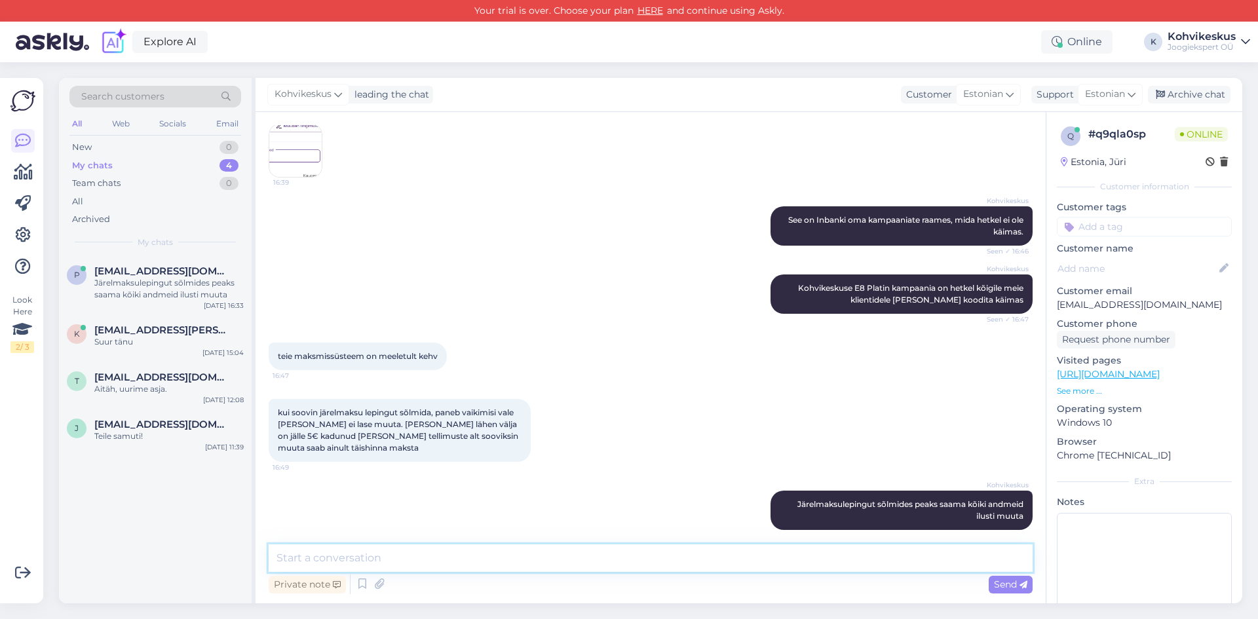
click at [901, 553] on textarea at bounding box center [651, 559] width 764 height 28
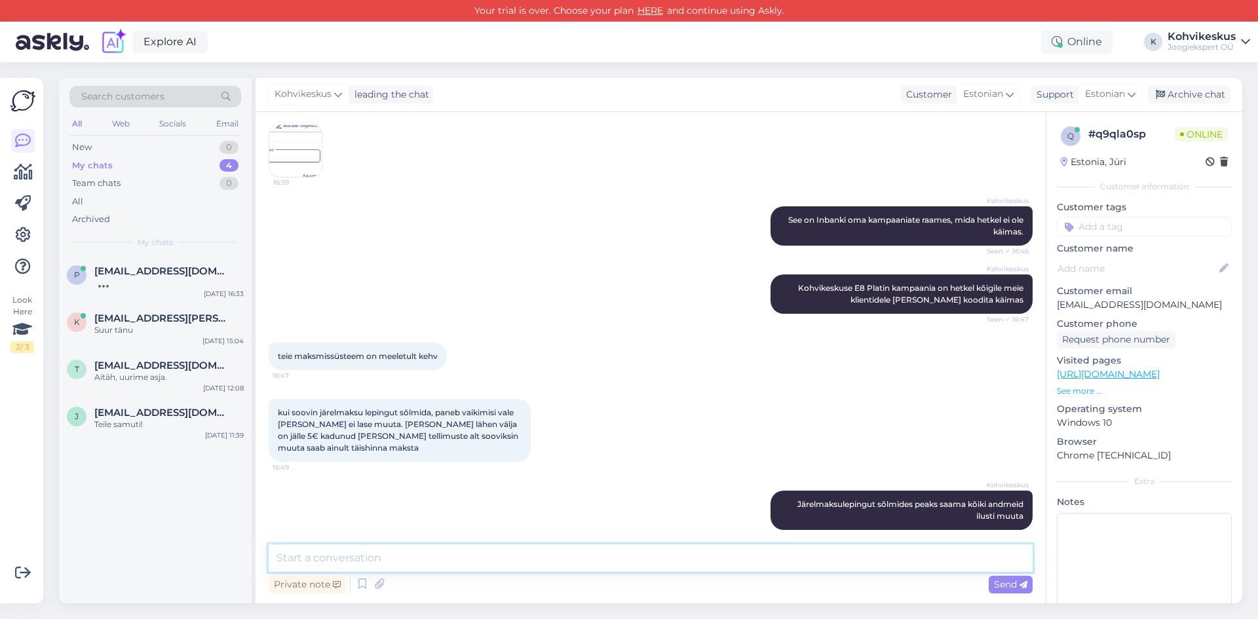
click at [443, 551] on textarea at bounding box center [651, 559] width 764 height 28
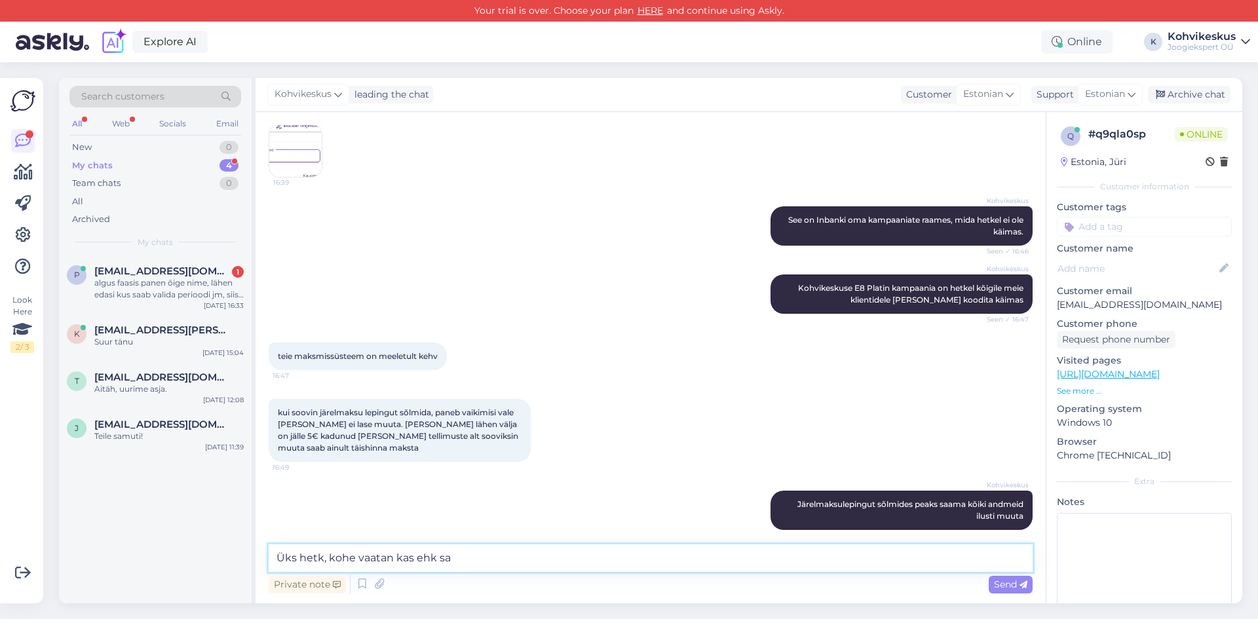
scroll to position [966, 0]
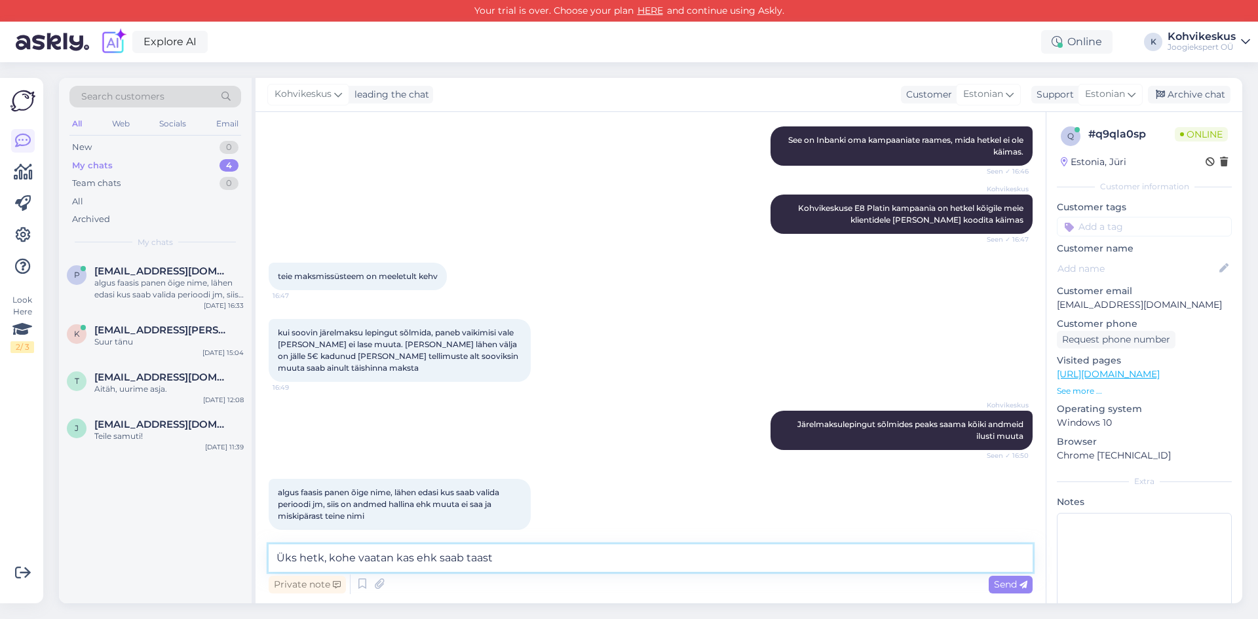
type textarea "Üks hetk, kohe vaatan kas ehk saab taasta"
drag, startPoint x: 508, startPoint y: 552, endPoint x: 262, endPoint y: 563, distance: 246.7
click at [262, 563] on div "Chat started [DATE] Tere, tahtsin jura masinat [PERSON_NAME] kasutad aoma 5€ kr…" at bounding box center [651, 358] width 790 height 492
click at [389, 550] on textarea at bounding box center [651, 559] width 764 height 28
paste textarea "[URL][DOMAIN_NAME]"
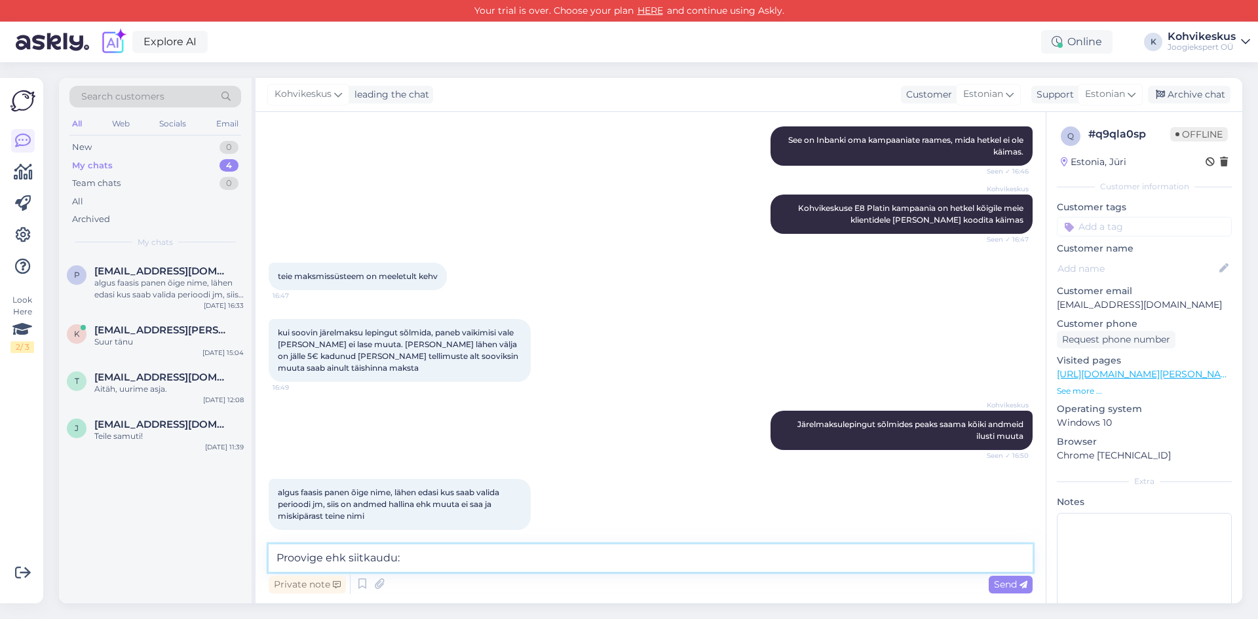
type textarea "Proovige ehk siitkaudu: [URL][DOMAIN_NAME]"
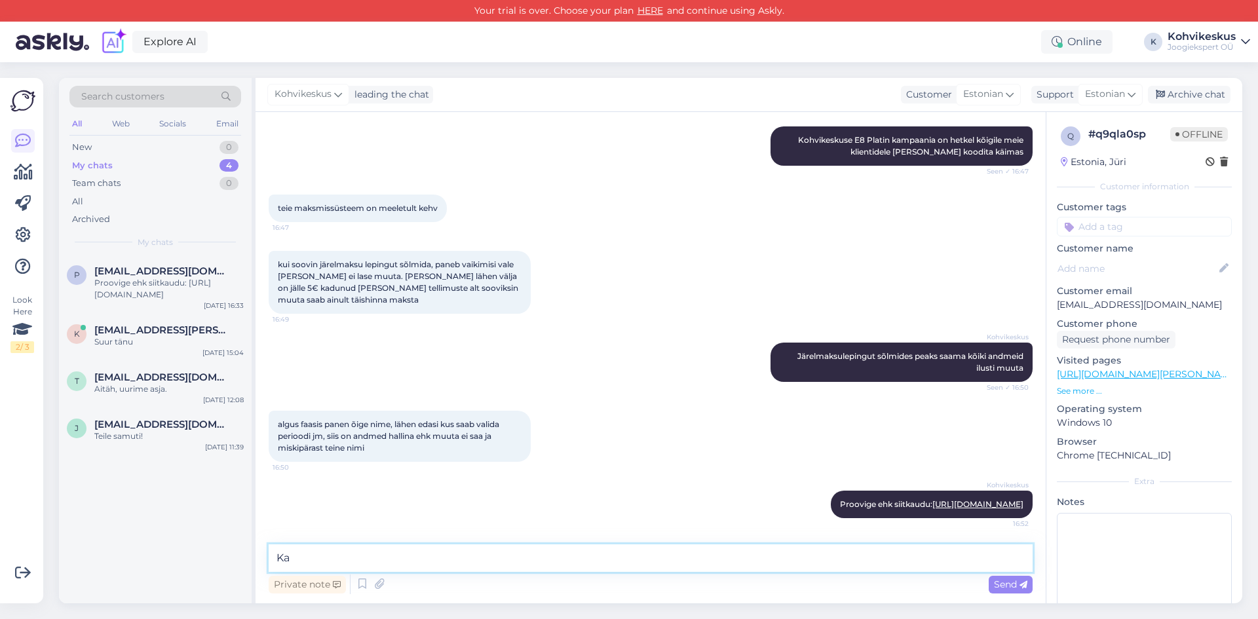
type textarea "K"
click at [560, 554] on textarea at bounding box center [651, 559] width 764 height 28
click at [556, 556] on textarea at bounding box center [651, 559] width 764 height 28
click at [636, 79] on div "Search customers All Web Socials Email New 0 My chats 4 Team chats 0 All Archiv…" at bounding box center [654, 340] width 1207 height 557
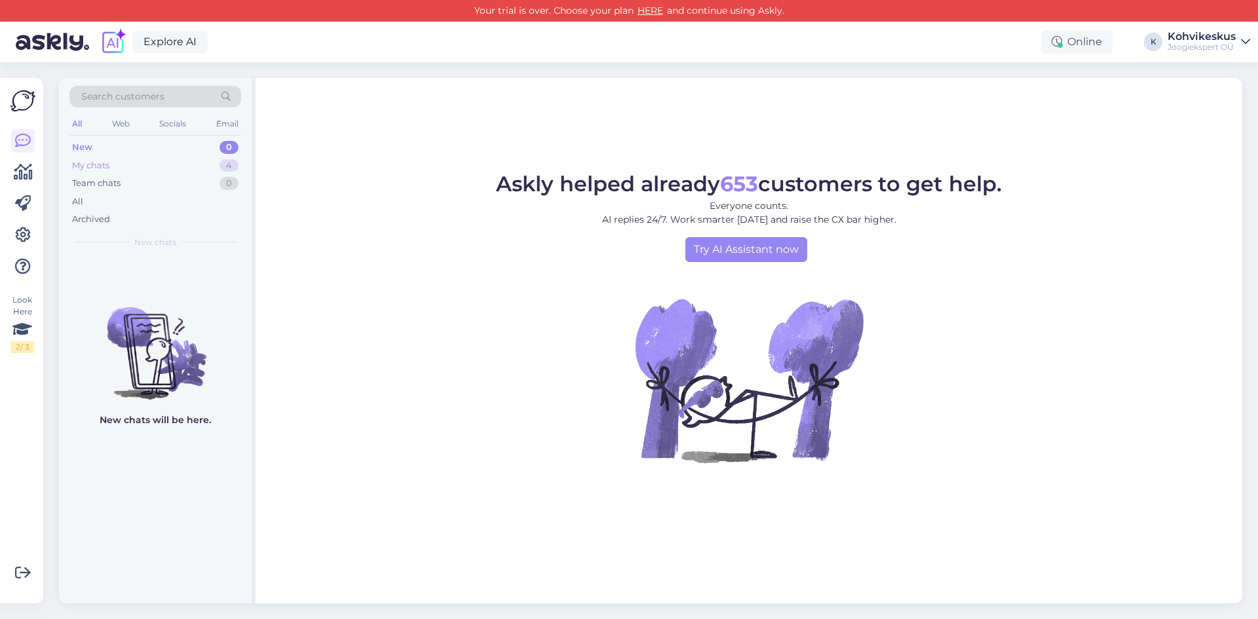
click at [157, 163] on div "My chats 4" at bounding box center [155, 166] width 172 height 18
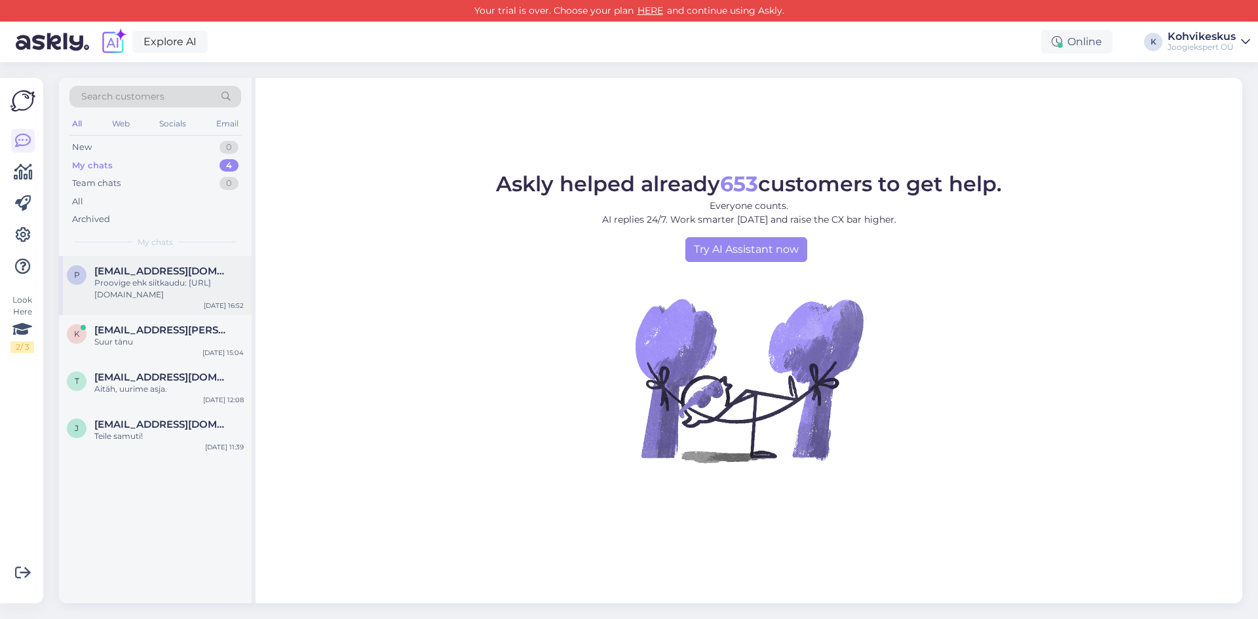
click at [151, 284] on div "Proovige ehk siitkaudu: [URL][DOMAIN_NAME]" at bounding box center [168, 289] width 149 height 24
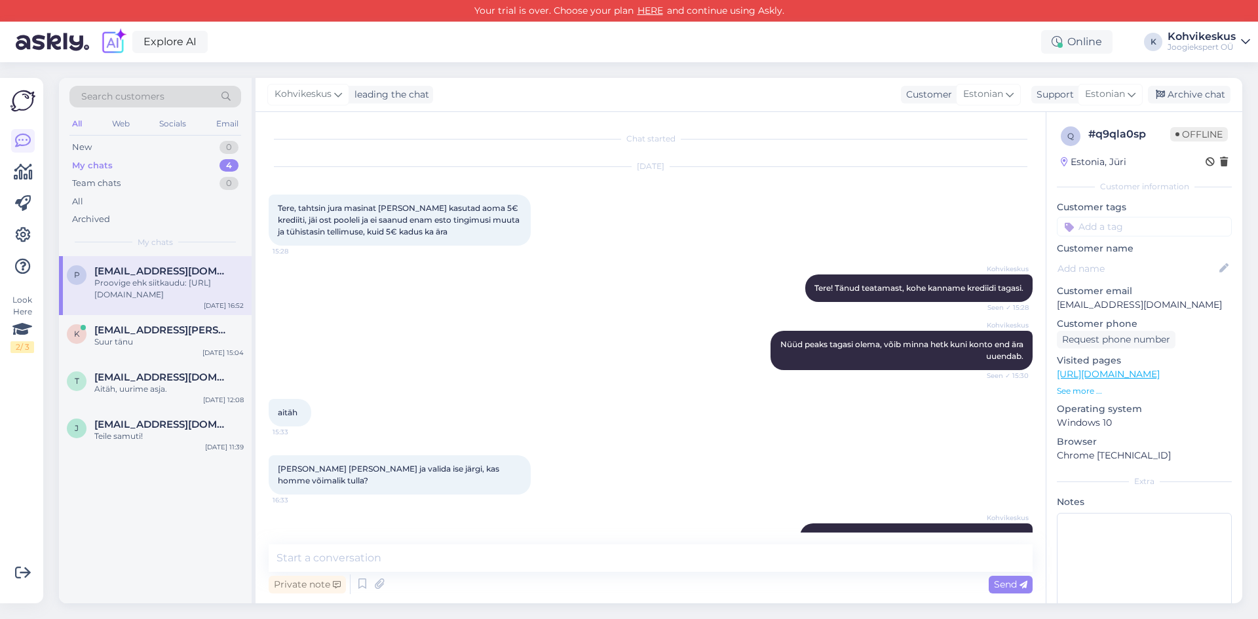
scroll to position [1046, 0]
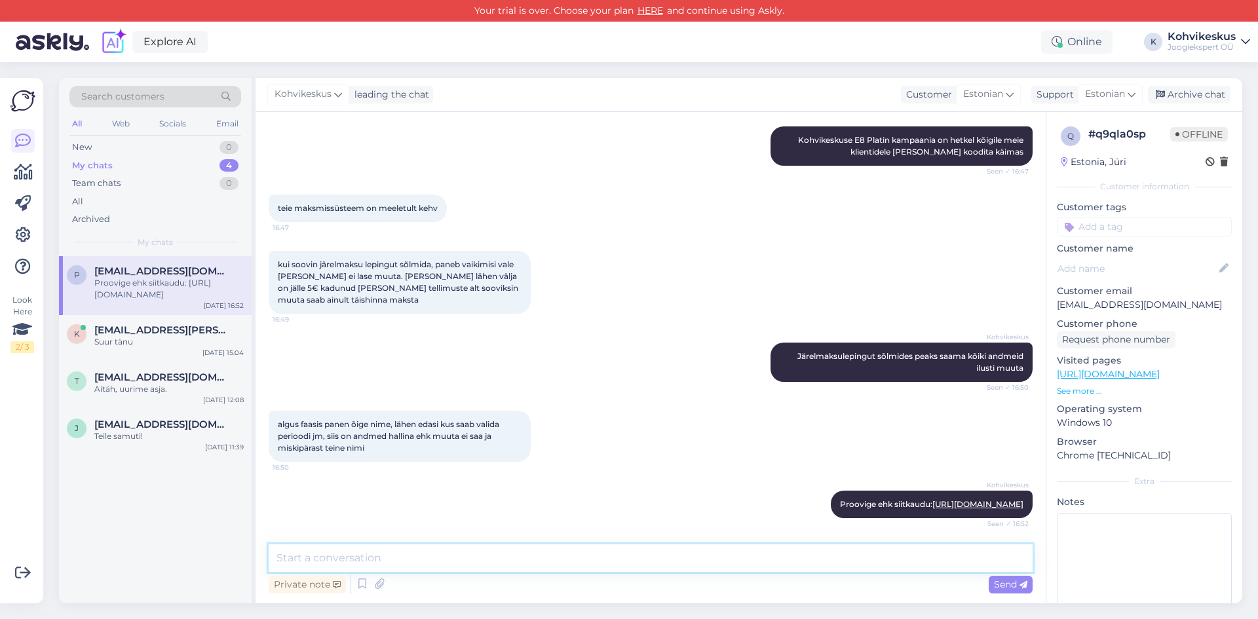
click at [497, 553] on textarea at bounding box center [651, 559] width 764 height 28
click at [798, 70] on div "Search customers All Web Socials Email New 0 My chats 4 Team chats 0 All Archiv…" at bounding box center [654, 340] width 1207 height 557
